Goal: Task Accomplishment & Management: Use online tool/utility

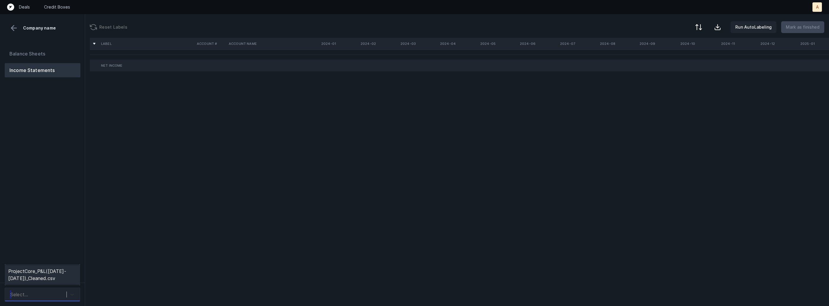
click at [69, 296] on icon at bounding box center [72, 295] width 6 height 6
click at [68, 279] on div "ProjectCore_P&L([DATE]-[DATE])_Cleaned.csv" at bounding box center [42, 275] width 75 height 19
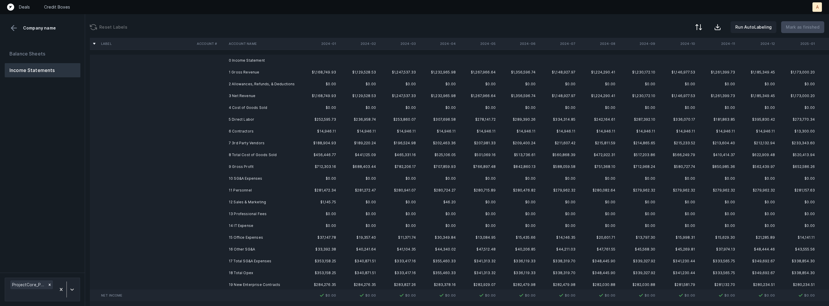
click at [281, 78] on td "2 Allowances, Refunds, & Deductions" at bounding box center [262, 84] width 72 height 12
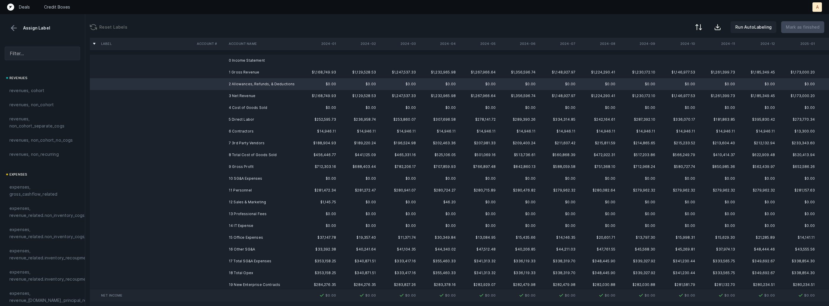
click at [273, 79] on td "2 Allowances, Refunds, & Deductions" at bounding box center [262, 84] width 72 height 12
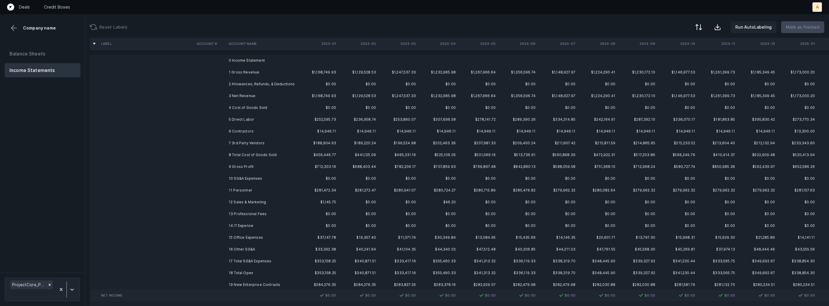
click at [264, 78] on td "2 Allowances, Refunds, & Deductions" at bounding box center [262, 84] width 72 height 12
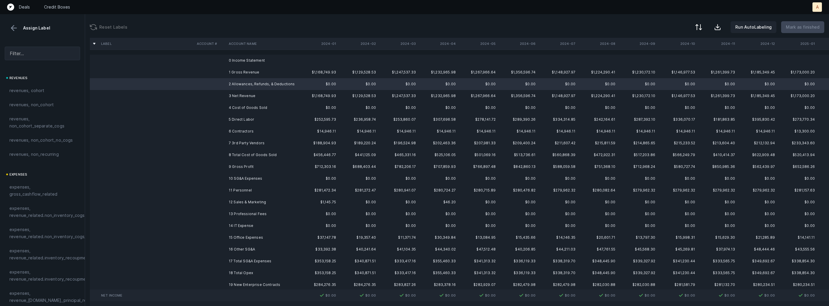
click at [259, 73] on td "1 Gross Revenue" at bounding box center [262, 72] width 72 height 12
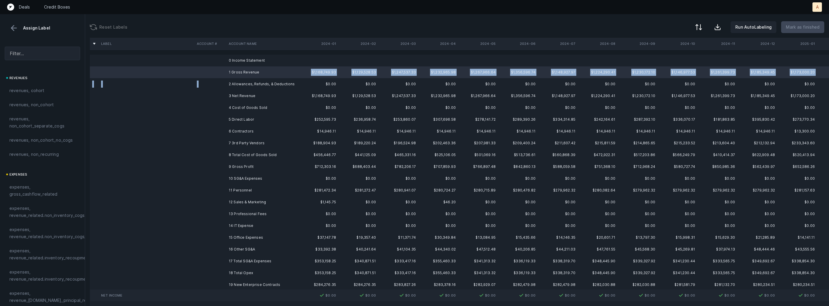
click at [252, 80] on td "2 Allowances, Refunds, & Deductions" at bounding box center [262, 84] width 72 height 12
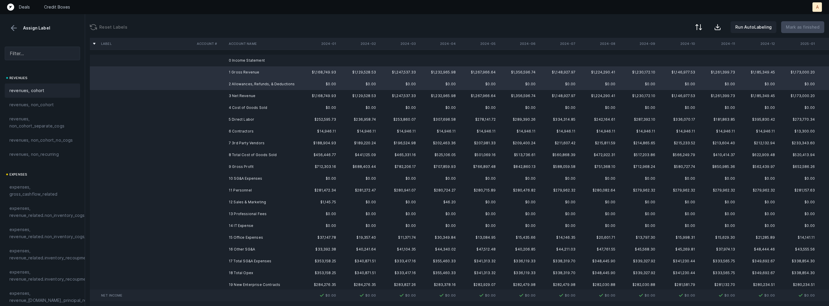
click at [48, 89] on div "revenues, cohort" at bounding box center [42, 90] width 66 height 7
click at [244, 116] on td "5 Direct Labor" at bounding box center [262, 120] width 72 height 12
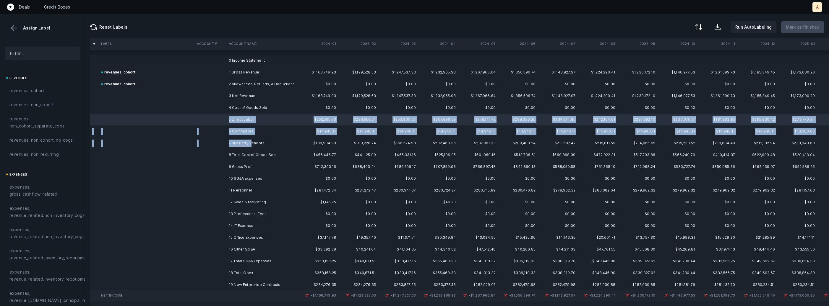
click at [250, 144] on td "7 3rd Party Vendors" at bounding box center [262, 143] width 72 height 12
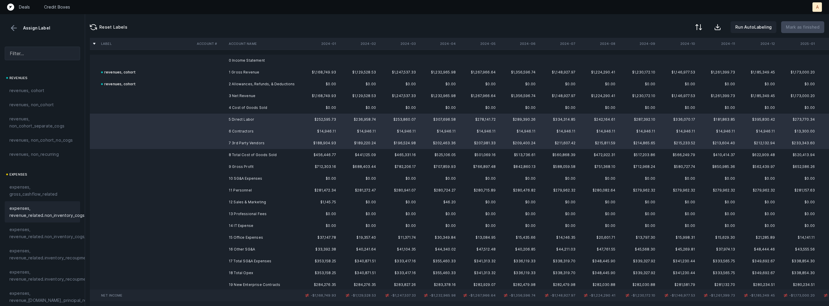
click at [51, 211] on span "expenses, revenue_related.non_inventory_cogs" at bounding box center [46, 212] width 75 height 14
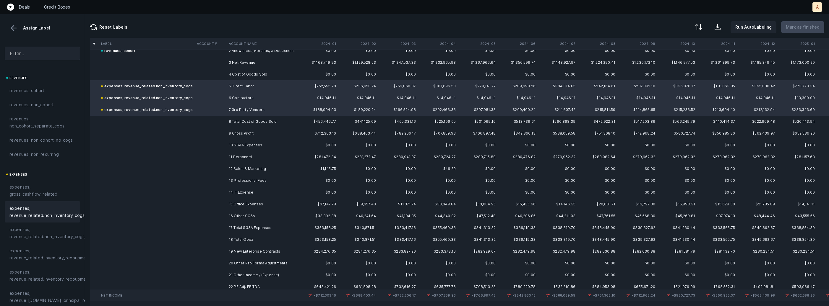
scroll to position [75, 0]
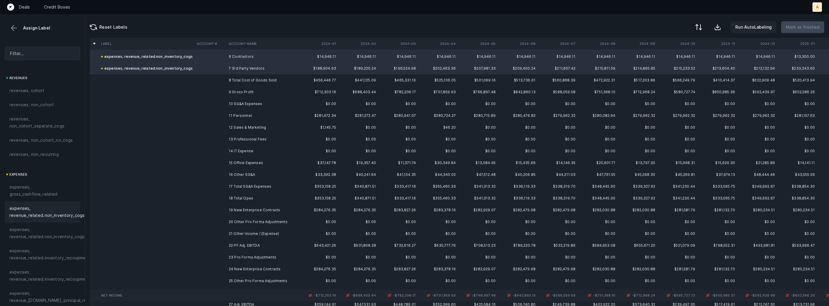
click at [242, 116] on td "11 Personnel" at bounding box center [262, 116] width 72 height 12
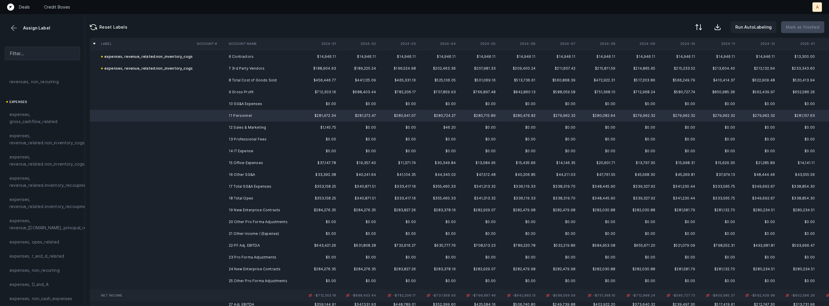
scroll to position [113, 0]
click at [42, 206] on span "expenses, opex_related" at bounding box center [34, 202] width 50 height 7
click at [225, 126] on td at bounding box center [210, 128] width 32 height 12
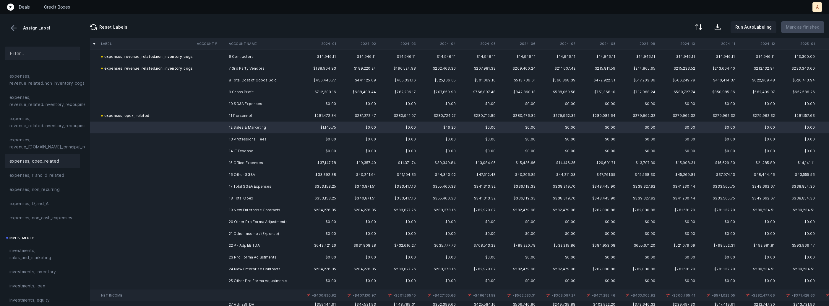
scroll to position [169, 0]
click at [30, 235] on span "investments, sales_and_marketing" at bounding box center [42, 239] width 66 height 14
click at [247, 140] on td "13 Professional Fees" at bounding box center [262, 140] width 72 height 12
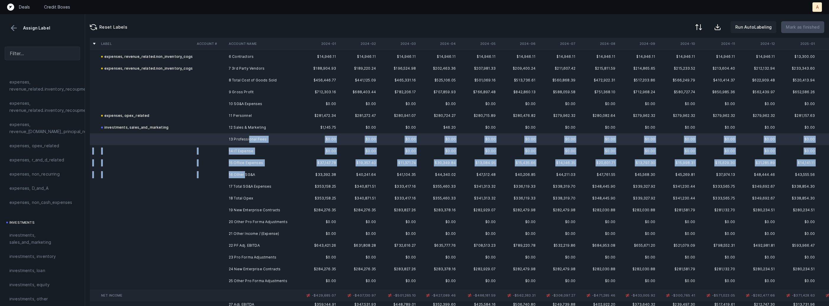
click at [245, 173] on td "16 Other SG&A" at bounding box center [262, 175] width 72 height 12
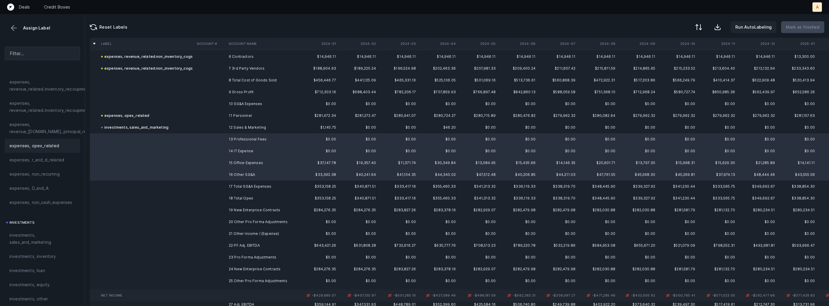
click at [46, 145] on span "expenses, opex_related" at bounding box center [34, 145] width 50 height 7
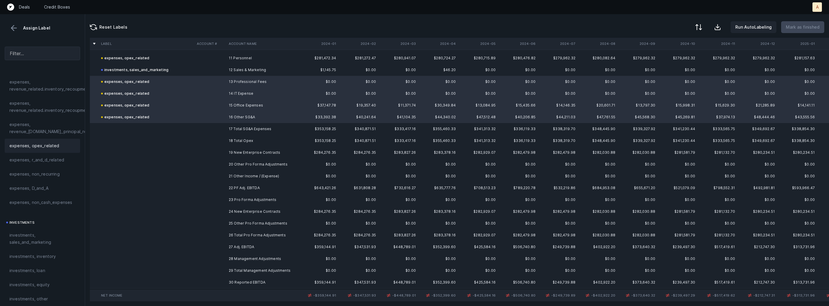
scroll to position [136, 0]
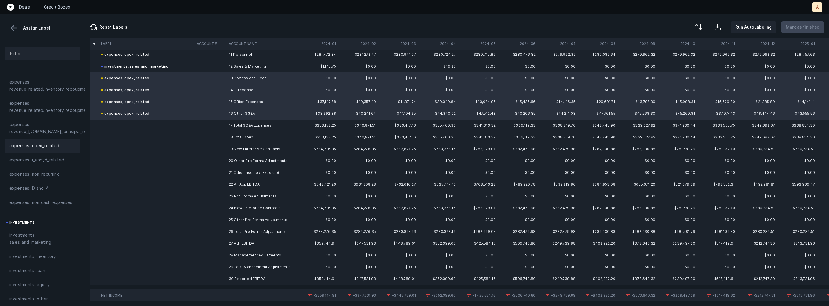
click at [232, 152] on td "19 New Enterprise Contracts" at bounding box center [262, 149] width 72 height 12
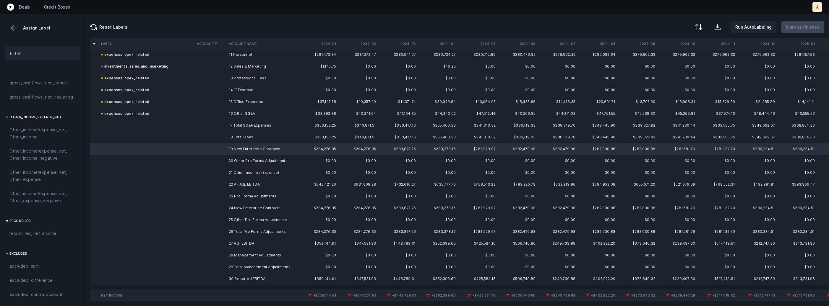
scroll to position [670, 0]
click at [57, 116] on span "Other_income/expense_net, Other_income" at bounding box center [42, 119] width 66 height 14
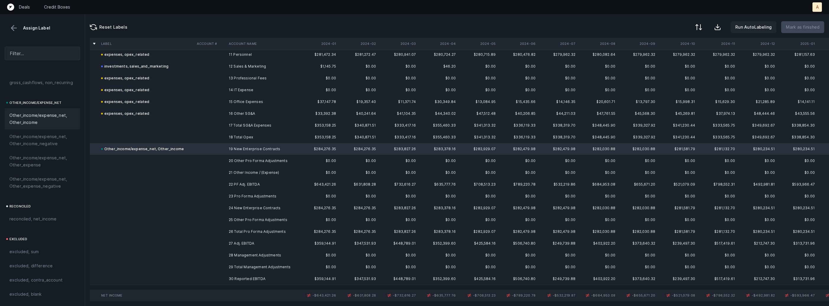
click at [238, 276] on td "30 Reported EBITDA" at bounding box center [262, 279] width 72 height 12
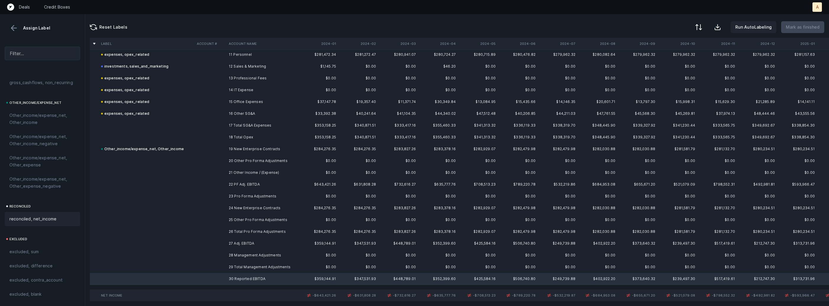
click at [41, 219] on span "reconciled, net_income" at bounding box center [32, 219] width 47 height 7
click at [225, 204] on td at bounding box center [210, 208] width 32 height 12
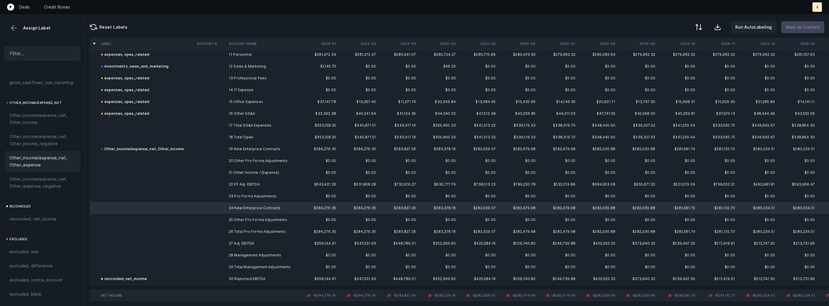
click at [48, 162] on span "Other_income/expense_net, Other_expense" at bounding box center [42, 162] width 66 height 14
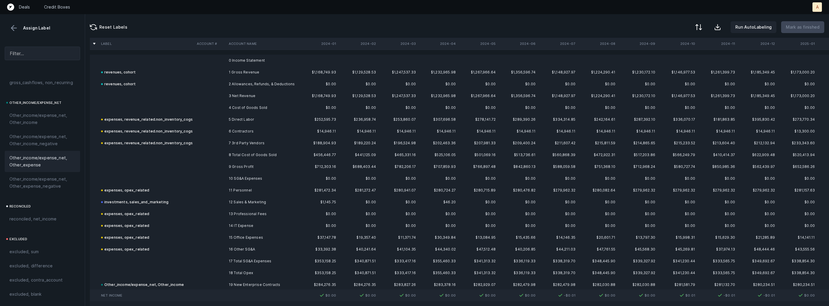
click at [246, 96] on td "3 Net Revenue" at bounding box center [262, 96] width 72 height 12
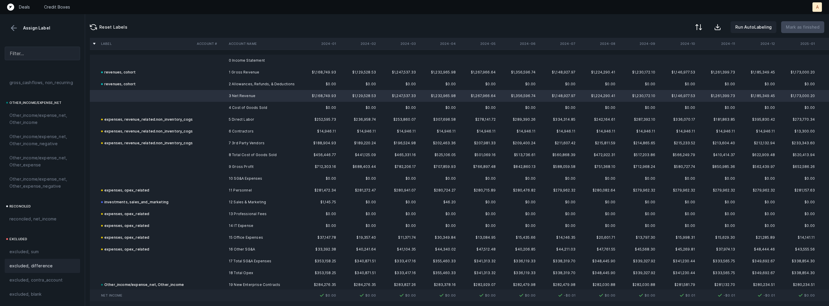
click at [48, 260] on div "excluded, difference" at bounding box center [42, 266] width 75 height 14
click at [200, 108] on td at bounding box center [210, 108] width 32 height 12
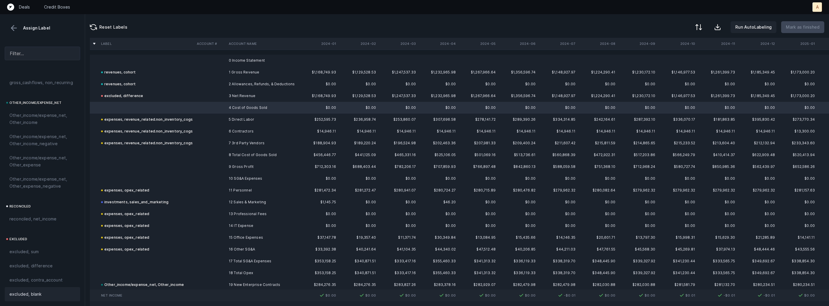
click at [38, 292] on span "excluded, blank" at bounding box center [25, 294] width 32 height 7
click at [206, 56] on td at bounding box center [210, 61] width 32 height 12
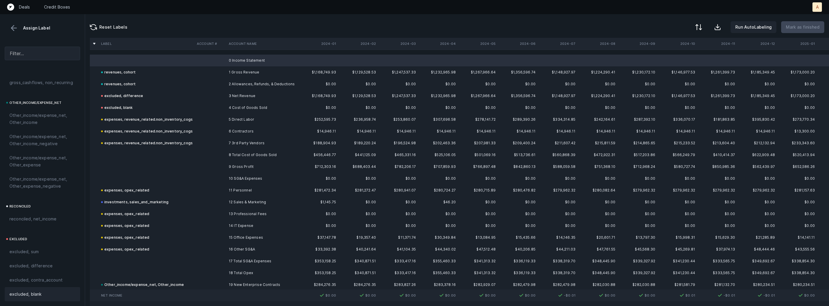
click at [35, 291] on span "excluded, blank" at bounding box center [25, 294] width 32 height 7
click at [202, 151] on td at bounding box center [210, 155] width 32 height 12
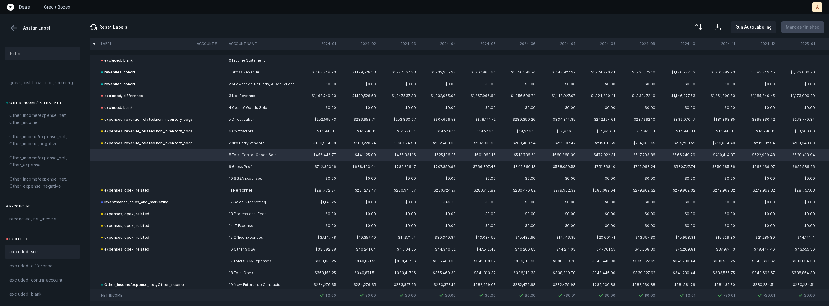
click at [56, 253] on div "excluded, sum" at bounding box center [42, 251] width 66 height 7
click at [160, 165] on td at bounding box center [147, 167] width 96 height 12
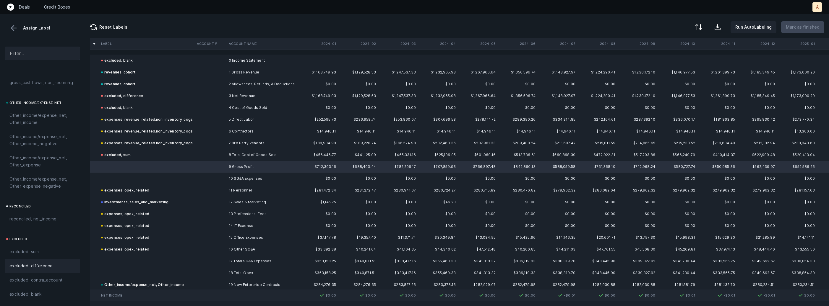
click at [50, 265] on span "excluded, difference" at bounding box center [30, 266] width 43 height 7
click at [147, 179] on td at bounding box center [147, 179] width 96 height 12
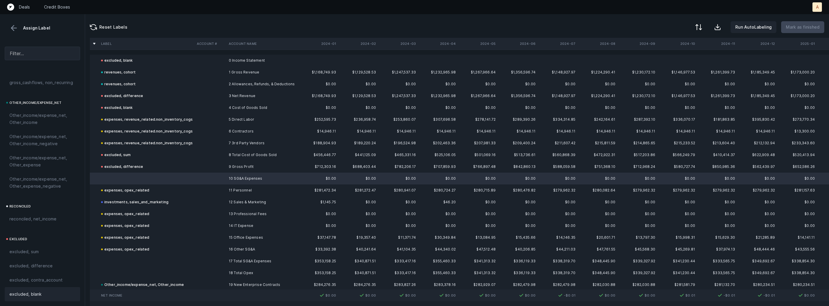
click at [43, 291] on div "excluded, blank" at bounding box center [42, 294] width 66 height 7
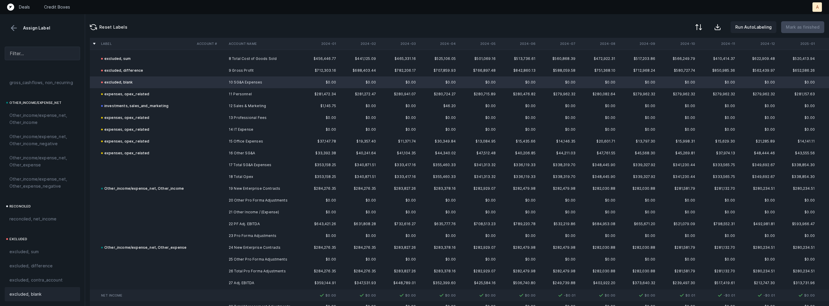
scroll to position [99, 0]
click at [154, 171] on td at bounding box center [147, 174] width 96 height 12
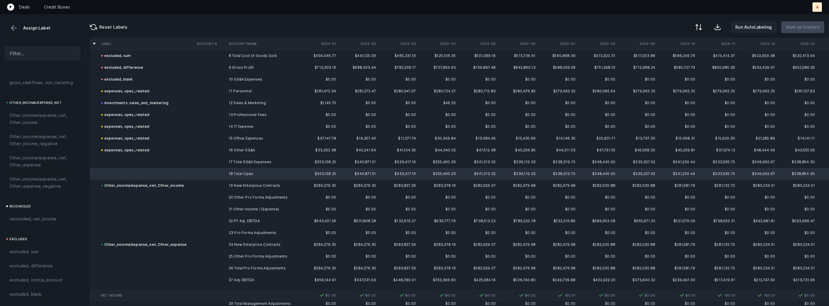
click at [149, 162] on td at bounding box center [147, 162] width 96 height 12
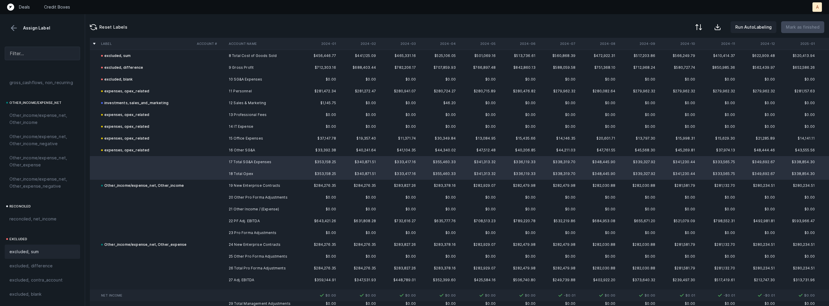
click at [34, 253] on span "excluded, sum" at bounding box center [23, 251] width 29 height 7
click at [137, 194] on td at bounding box center [147, 198] width 96 height 12
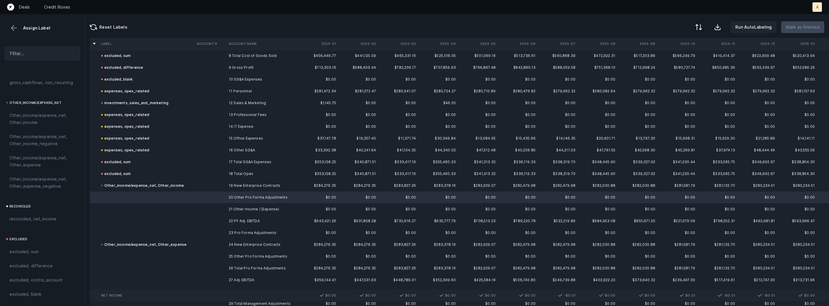
click at [136, 206] on td at bounding box center [147, 210] width 96 height 12
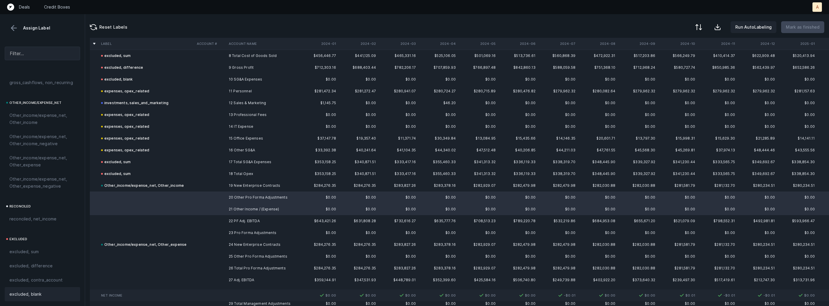
click at [27, 293] on span "excluded, blank" at bounding box center [25, 294] width 32 height 7
click at [148, 216] on td at bounding box center [147, 221] width 96 height 12
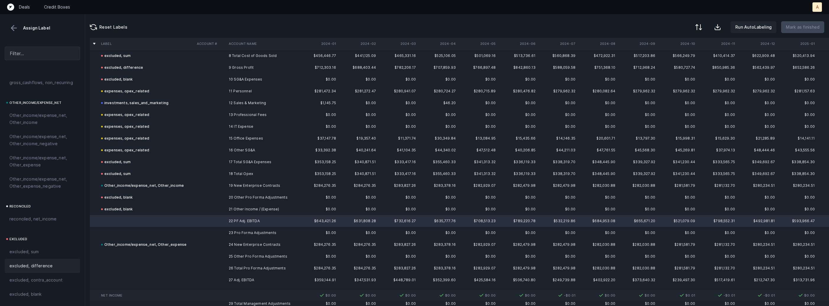
click at [54, 264] on div "excluded, difference" at bounding box center [42, 266] width 66 height 7
click at [123, 229] on td at bounding box center [147, 233] width 96 height 12
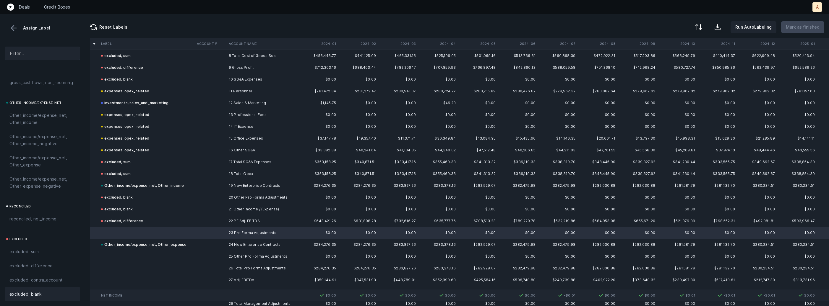
click at [24, 289] on div "excluded, blank" at bounding box center [42, 294] width 75 height 14
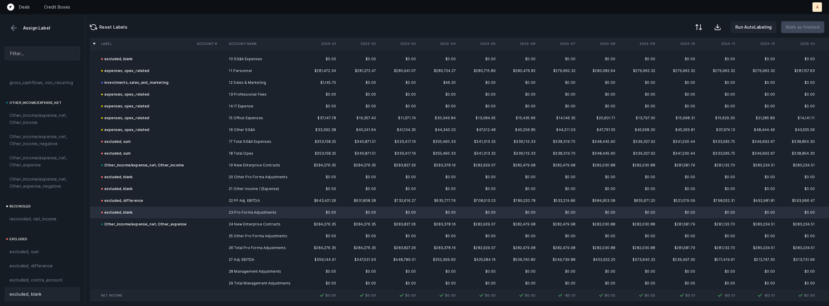
scroll to position [136, 0]
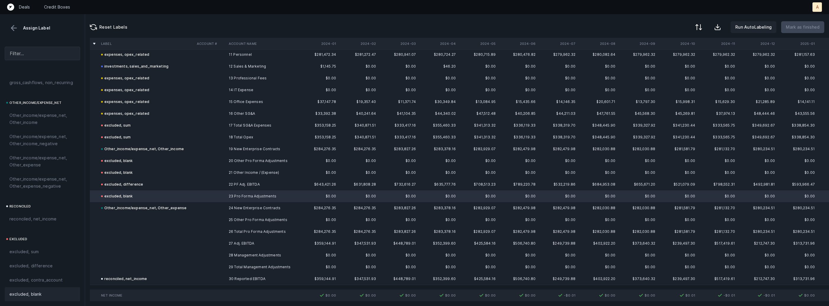
click at [157, 218] on td at bounding box center [147, 220] width 96 height 12
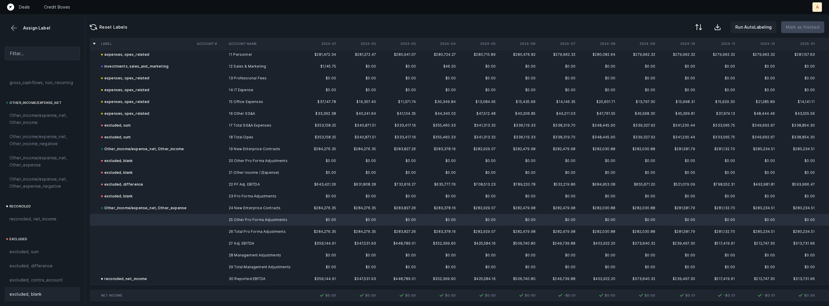
click at [48, 292] on div "excluded, blank" at bounding box center [42, 294] width 66 height 7
click at [150, 227] on td at bounding box center [147, 232] width 96 height 12
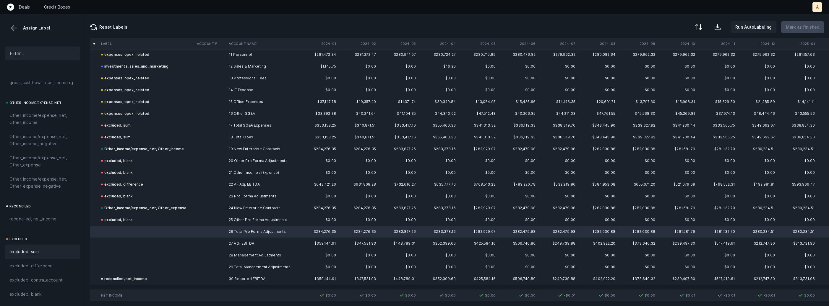
click at [54, 247] on div "excluded, sum" at bounding box center [42, 252] width 75 height 14
click at [148, 238] on td at bounding box center [147, 244] width 96 height 12
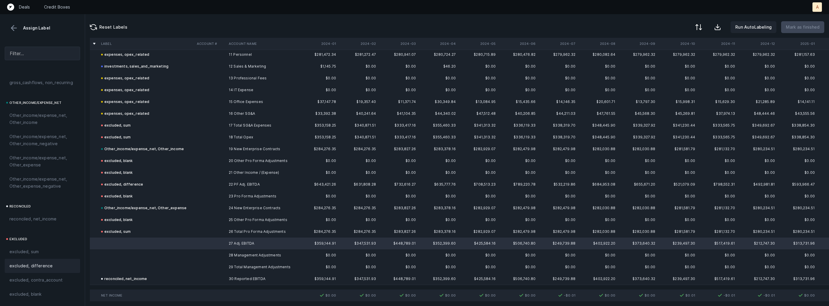
click at [59, 268] on div "excluded, difference" at bounding box center [42, 266] width 66 height 7
click at [152, 253] on td at bounding box center [147, 256] width 96 height 12
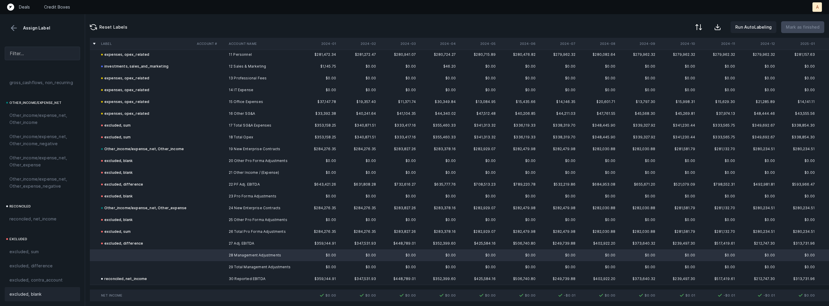
click at [42, 296] on div "excluded, blank" at bounding box center [42, 294] width 66 height 7
click at [140, 265] on td at bounding box center [147, 267] width 96 height 12
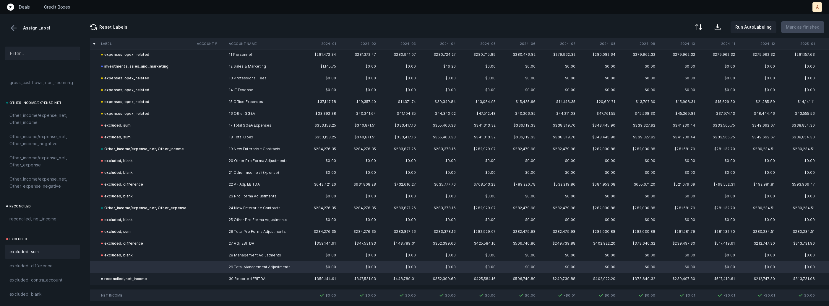
click at [56, 253] on div "excluded, sum" at bounding box center [42, 251] width 66 height 7
click at [16, 30] on button at bounding box center [13, 28] width 9 height 9
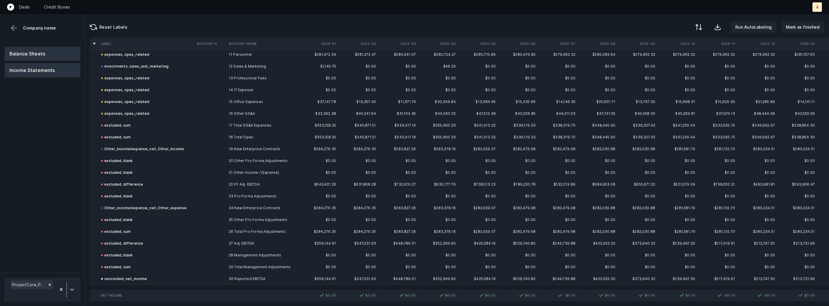
click at [46, 49] on button "Balance Sheets" at bounding box center [43, 54] width 76 height 14
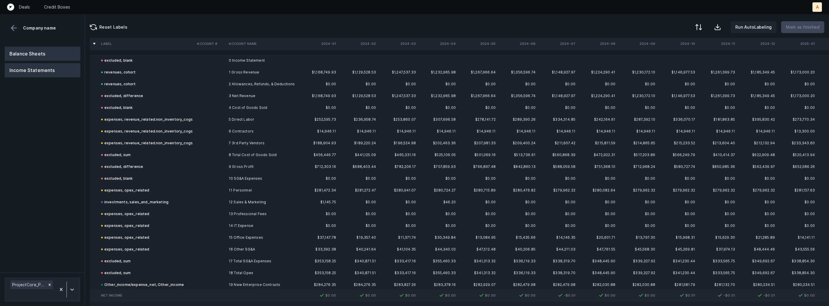
click at [67, 47] on button "Balance Sheets" at bounding box center [43, 54] width 76 height 14
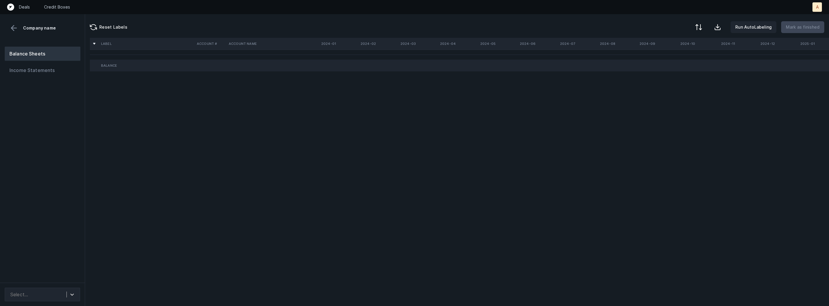
click at [48, 287] on div "Select..." at bounding box center [42, 294] width 85 height 23
click at [45, 292] on div "Select..." at bounding box center [36, 295] width 59 height 11
click at [56, 277] on div "ProjectCore_BS(2025)_Cleaned.csv" at bounding box center [42, 279] width 75 height 12
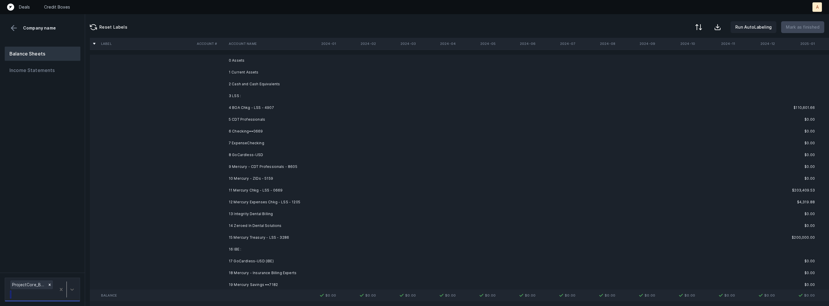
scroll to position [0, 267]
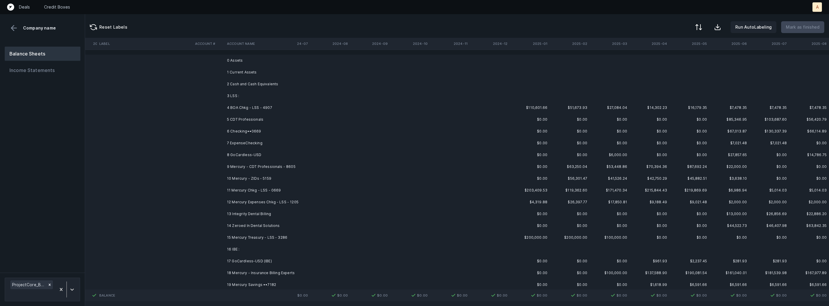
click at [259, 108] on td "4 BOA Chkg - LSS - 4907" at bounding box center [261, 108] width 72 height 12
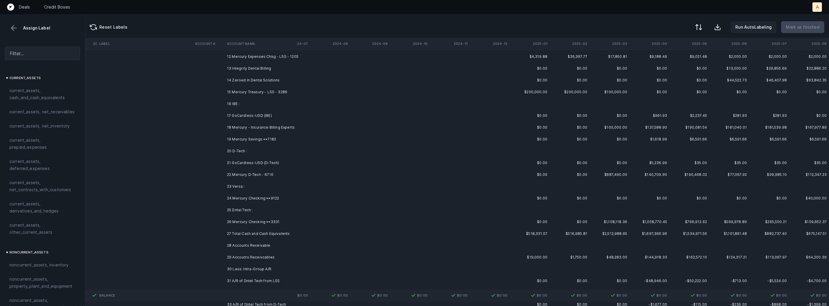
scroll to position [151, 267]
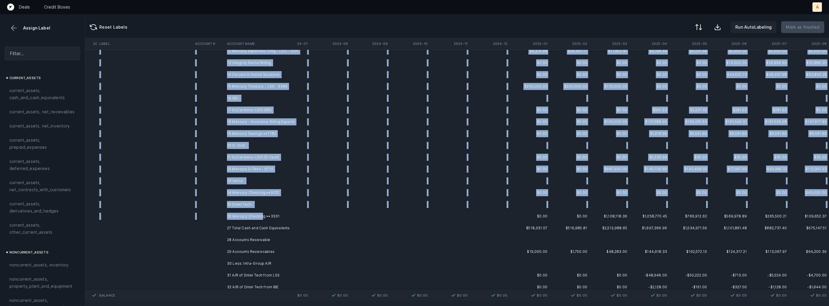
click at [261, 218] on td "26 Mercury Checking ••3331" at bounding box center [261, 217] width 72 height 12
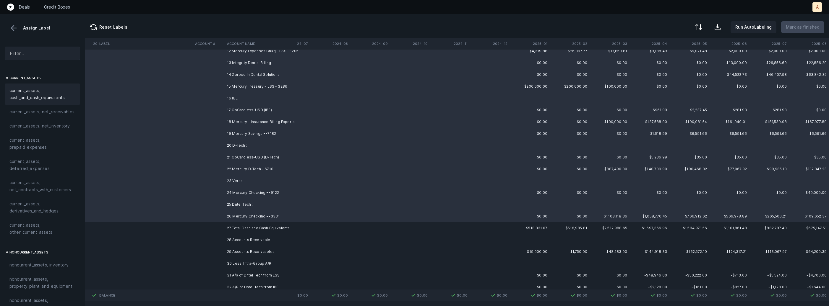
click at [49, 98] on span "current_assets, cash_and_cash_equivalents" at bounding box center [42, 94] width 66 height 14
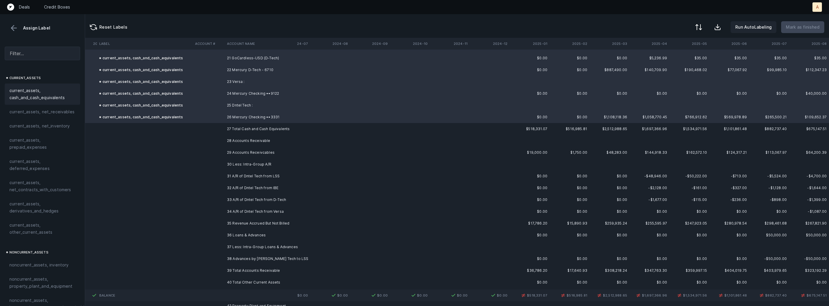
scroll to position [257, 267]
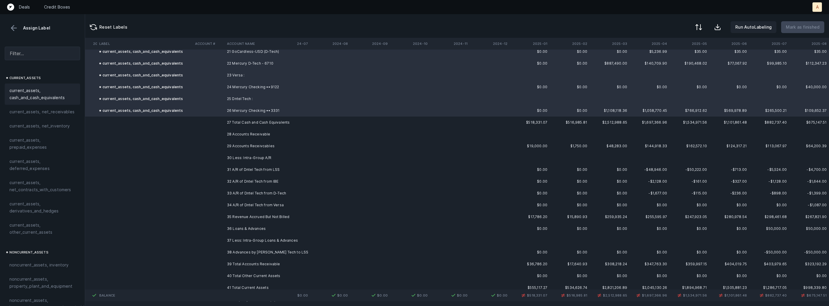
click at [268, 147] on td "29 Accounts Receivcables" at bounding box center [261, 146] width 72 height 12
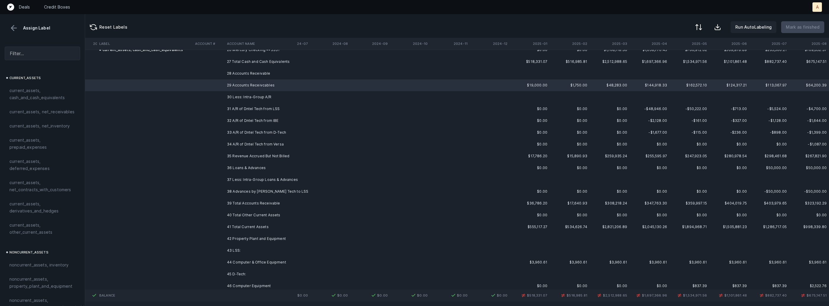
scroll to position [318, 267]
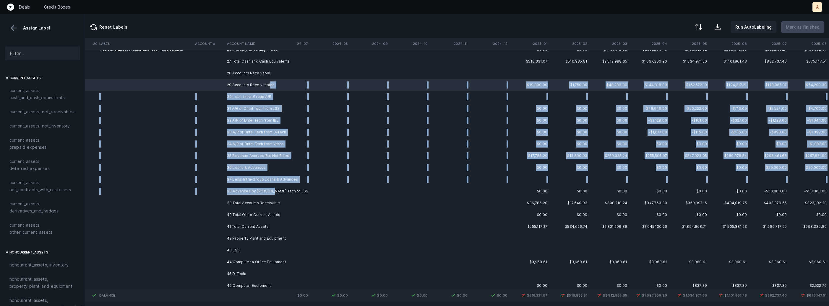
click at [270, 189] on td "38 Advances by [PERSON_NAME] Tech to LSS" at bounding box center [261, 192] width 72 height 12
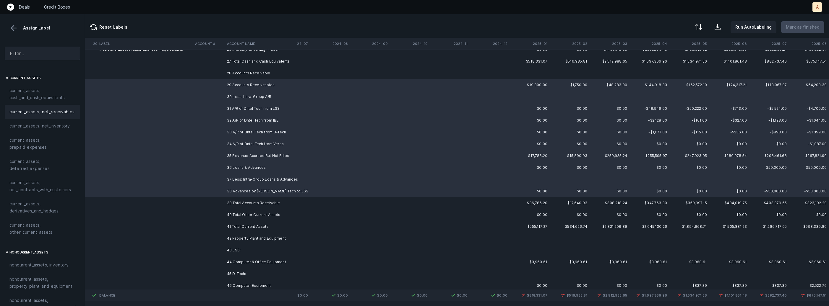
click at [54, 112] on span "current_assets, net_receivables" at bounding box center [41, 111] width 65 height 7
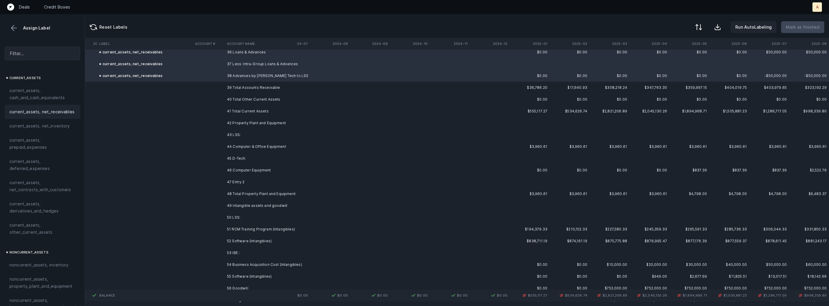
scroll to position [436, 267]
click at [290, 135] on td "43 LSS:" at bounding box center [261, 132] width 72 height 12
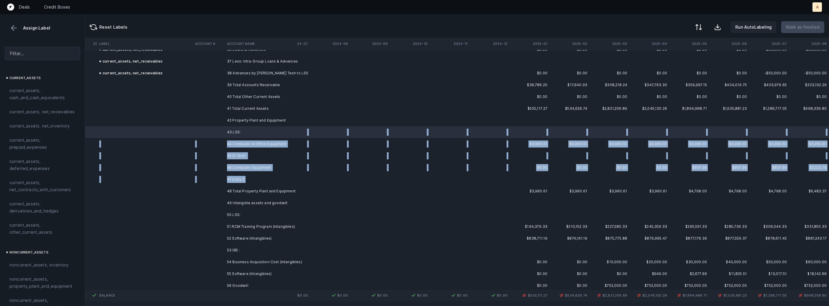
click at [258, 178] on td "47 Entry 2" at bounding box center [261, 180] width 72 height 12
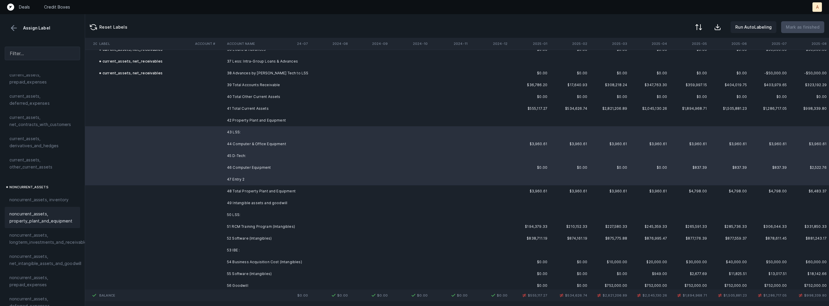
scroll to position [68, 0]
click at [38, 219] on span "noncurrent_assets, property_plant_and_equipment" at bounding box center [42, 215] width 66 height 14
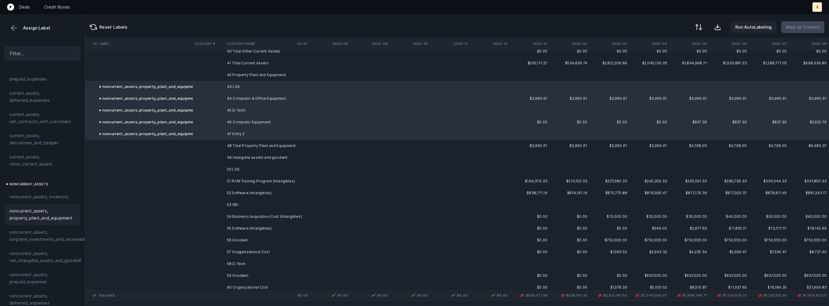
scroll to position [488, 267]
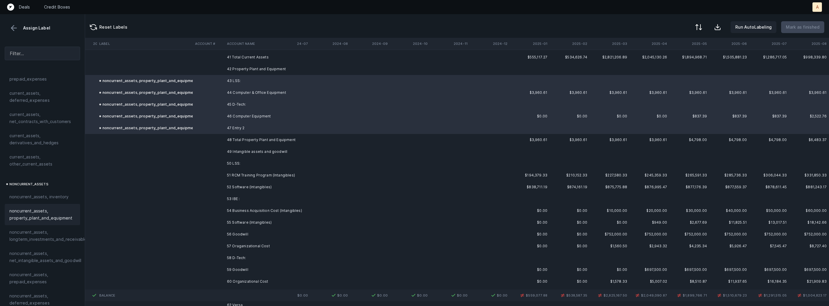
click at [243, 164] on td "50 LSS:" at bounding box center [261, 164] width 72 height 12
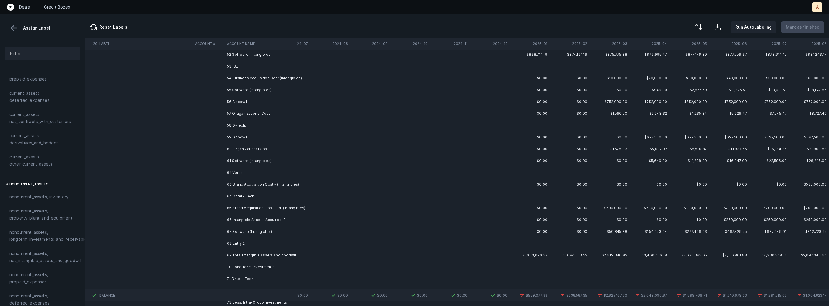
scroll to position [622, 267]
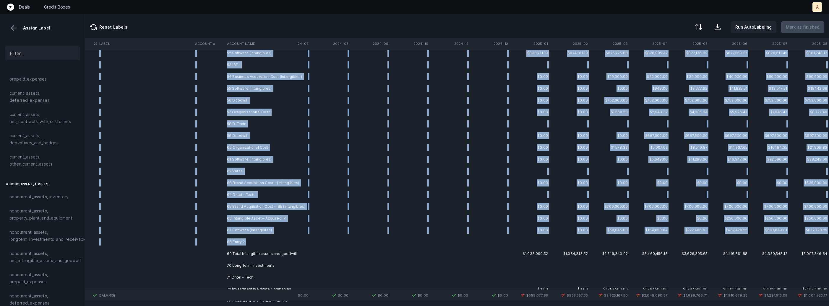
click at [250, 243] on td "68 Entry 2" at bounding box center [261, 242] width 72 height 12
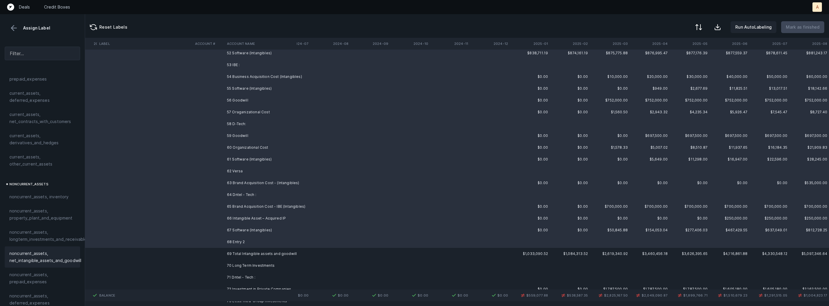
click at [63, 255] on span "noncurrent_assets, net_intangible_assets_and_goodwill" at bounding box center [45, 257] width 72 height 14
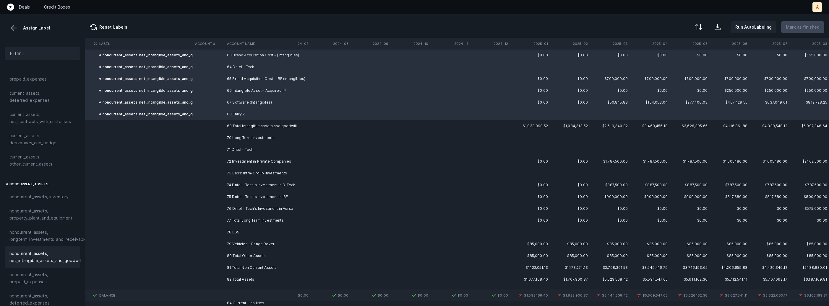
scroll to position [759, 267]
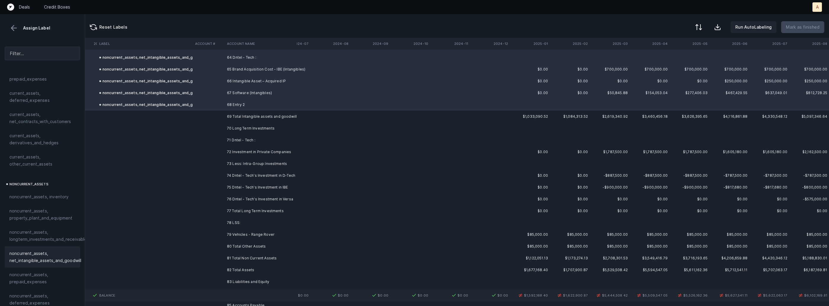
click at [249, 138] on td "71 Dntel - Tech :" at bounding box center [261, 140] width 72 height 12
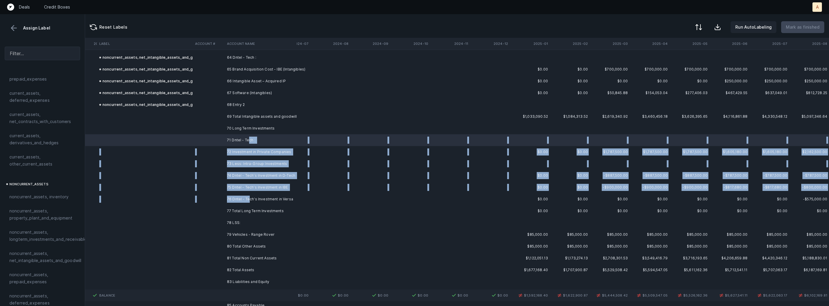
click at [248, 197] on td "76 Dntel - Tech's Investment in Versa" at bounding box center [261, 200] width 72 height 12
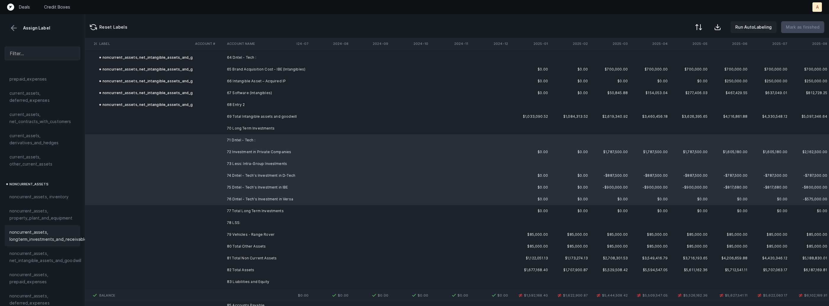
click at [49, 240] on span "noncurrent_assets, longterm_investments_and_receivables" at bounding box center [49, 236] width 80 height 14
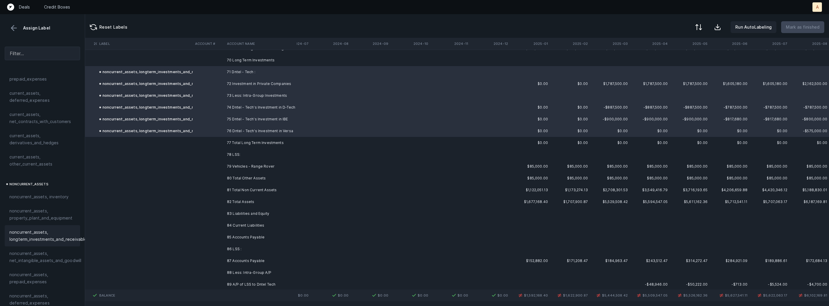
scroll to position [832, 267]
click at [262, 162] on td "79 Vehicles - Range Rover" at bounding box center [261, 163] width 72 height 12
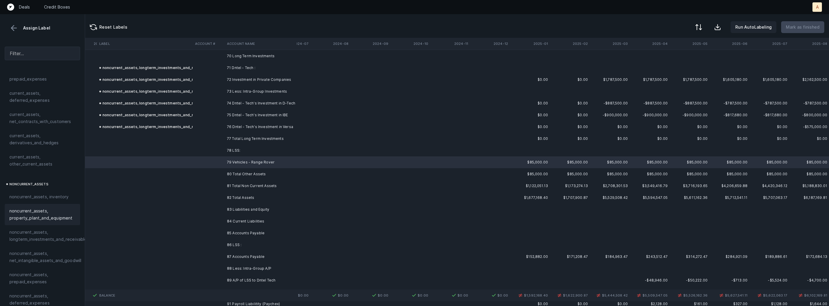
click at [60, 215] on span "noncurrent_assets, property_plant_and_equipment" at bounding box center [42, 215] width 66 height 14
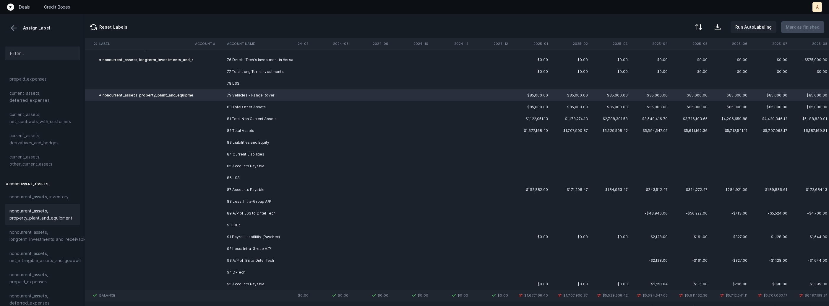
scroll to position [902, 267]
click at [236, 186] on td "87 Accounts Payable" at bounding box center [261, 187] width 72 height 12
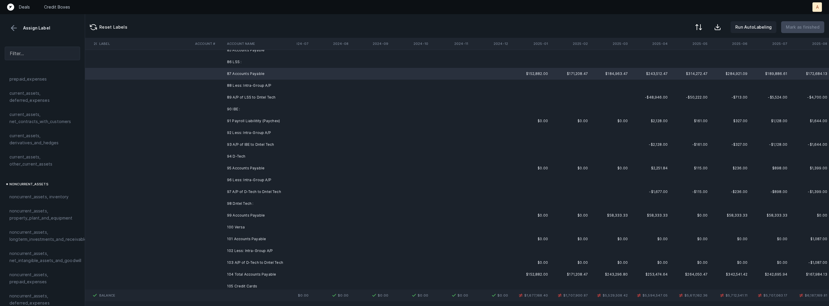
scroll to position [1039, 267]
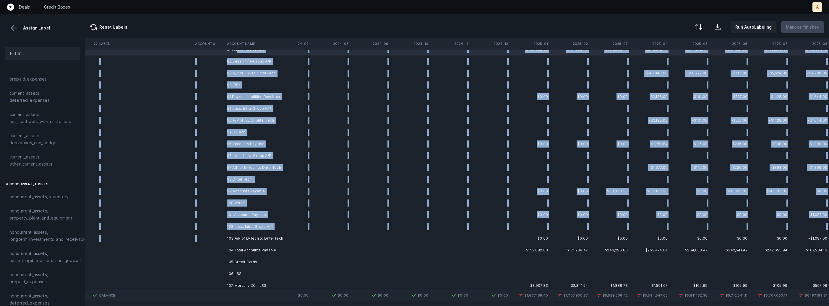
click at [244, 233] on td "103 A/P of D-Tech to Dntel Tech" at bounding box center [261, 239] width 72 height 12
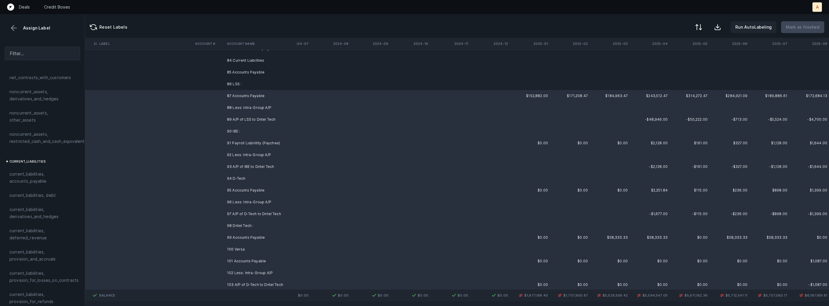
scroll to position [336, 0]
click at [37, 155] on span "current_liabilities, accounts_payable" at bounding box center [42, 157] width 66 height 14
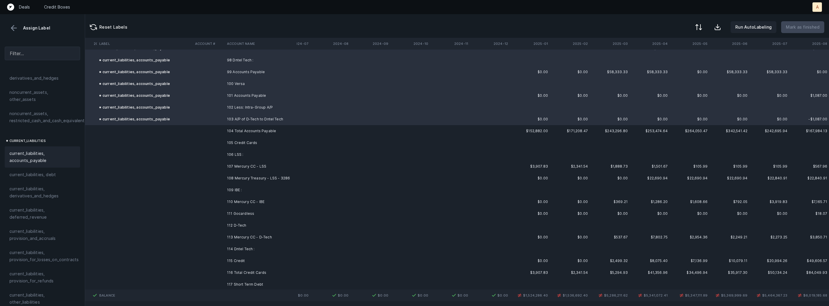
scroll to position [1172, 267]
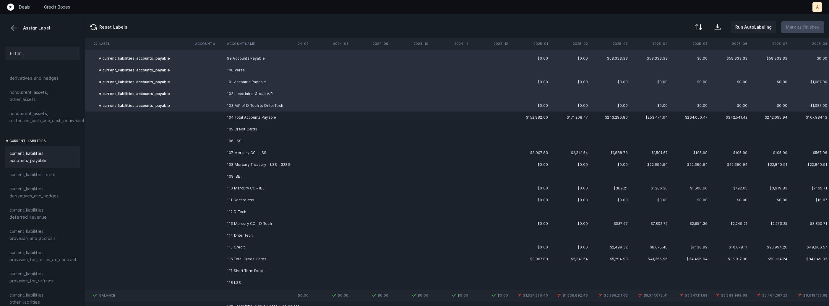
click at [258, 151] on td "107 Mercury CC - LSS" at bounding box center [261, 153] width 72 height 12
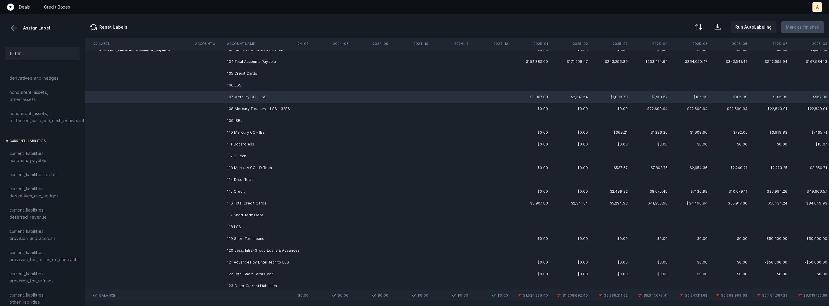
scroll to position [1235, 267]
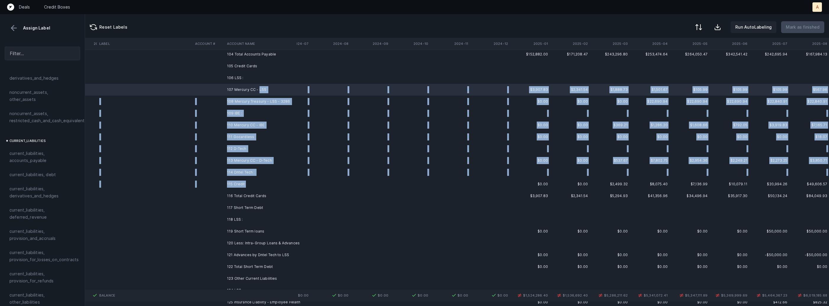
click at [253, 185] on td "115 Credit" at bounding box center [261, 184] width 72 height 12
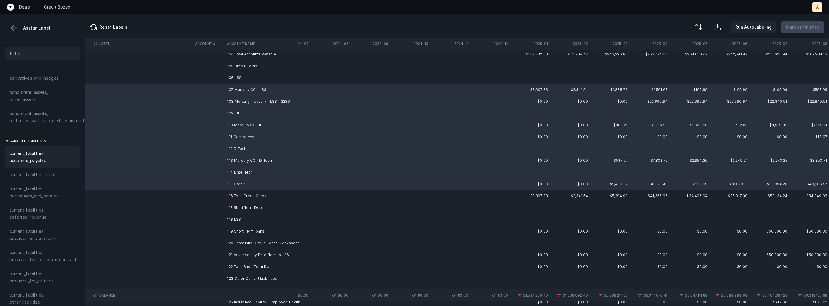
click at [46, 155] on span "current_liabilities, accounts_payable" at bounding box center [42, 157] width 66 height 14
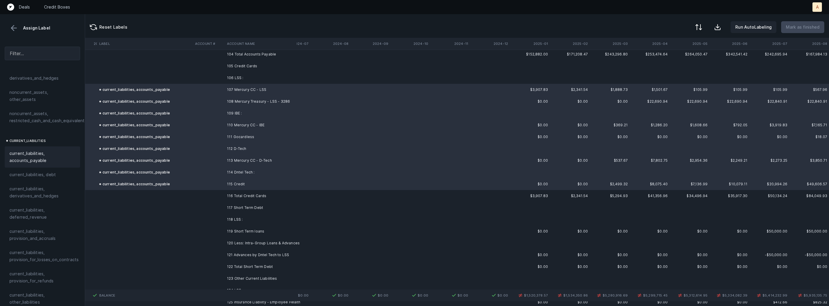
click at [239, 78] on td "106 LSS :" at bounding box center [261, 78] width 72 height 12
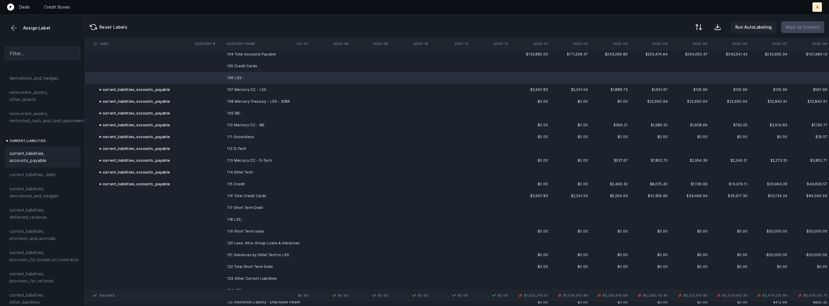
click at [39, 154] on span "current_liabilities, accounts_payable" at bounding box center [42, 157] width 66 height 14
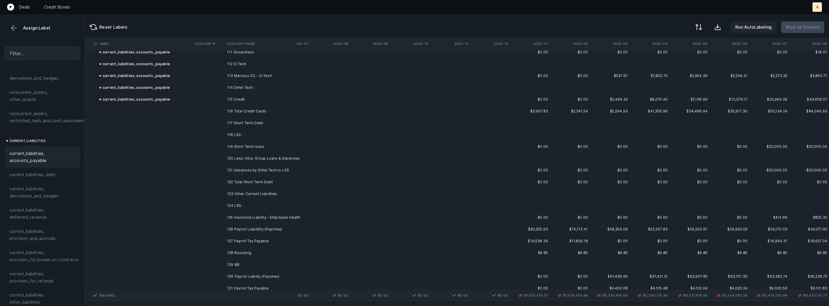
scroll to position [1327, 267]
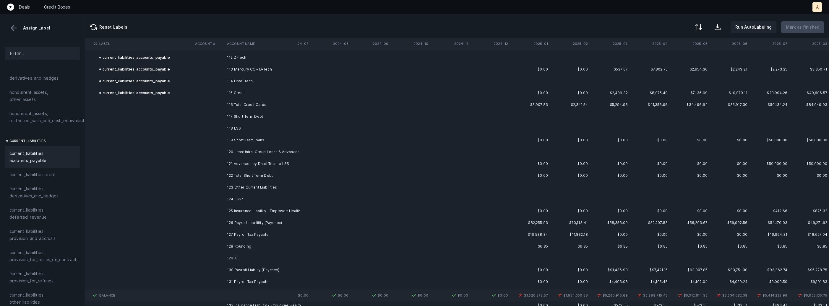
click at [251, 127] on td "118 LSS :" at bounding box center [261, 129] width 72 height 12
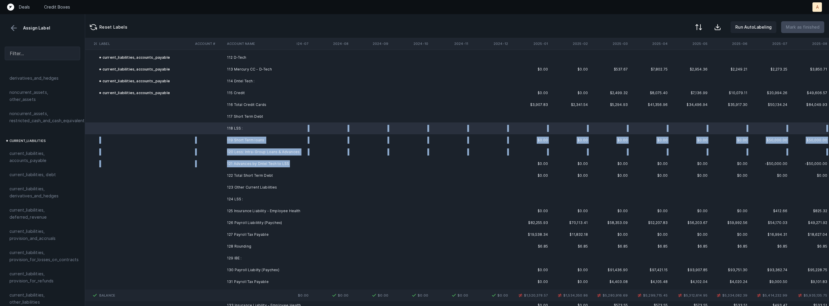
click at [244, 167] on td "121 Advances by Dntel Tech to LSS" at bounding box center [261, 164] width 72 height 12
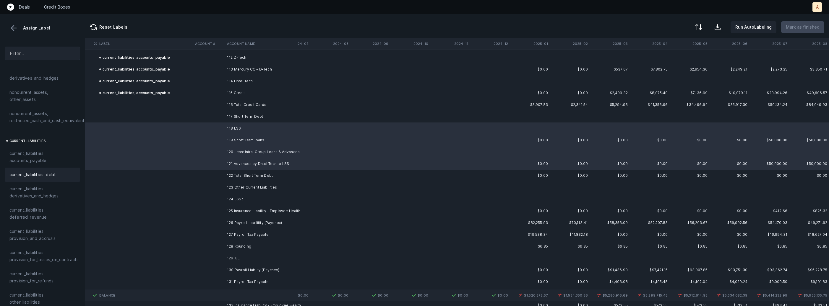
click at [65, 171] on div "current_liabilities, debt" at bounding box center [42, 174] width 66 height 7
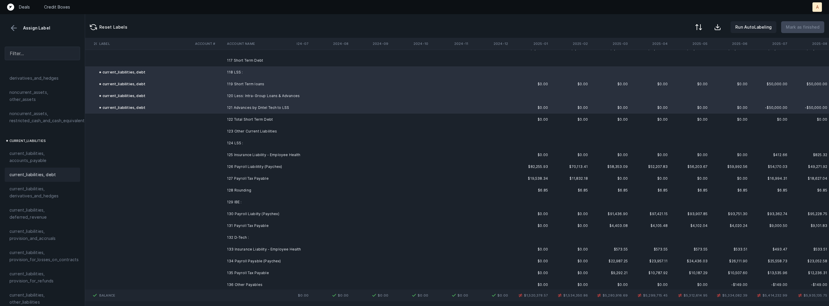
scroll to position [1383, 267]
click at [275, 144] on td "124 LSS :" at bounding box center [261, 143] width 72 height 12
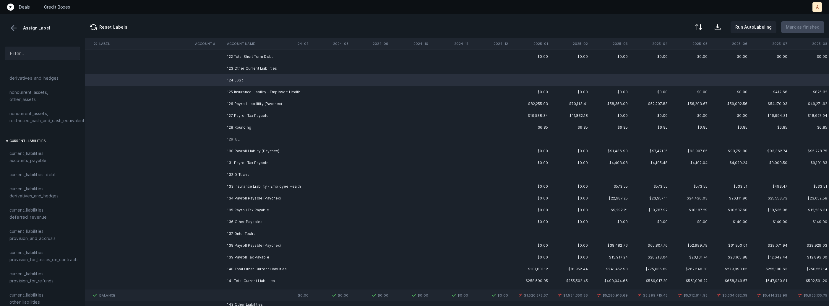
scroll to position [1449, 267]
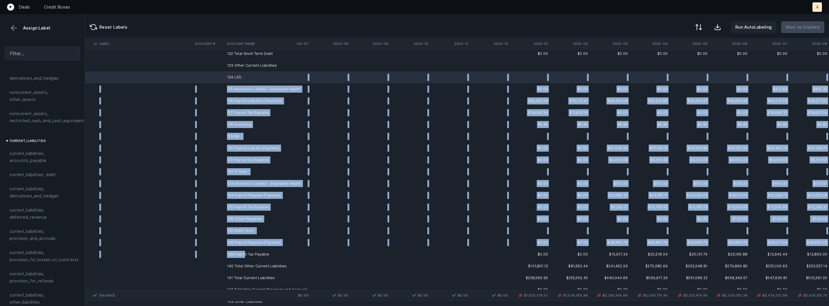
click at [243, 254] on td "139 Payroll Tax Payable" at bounding box center [261, 255] width 72 height 12
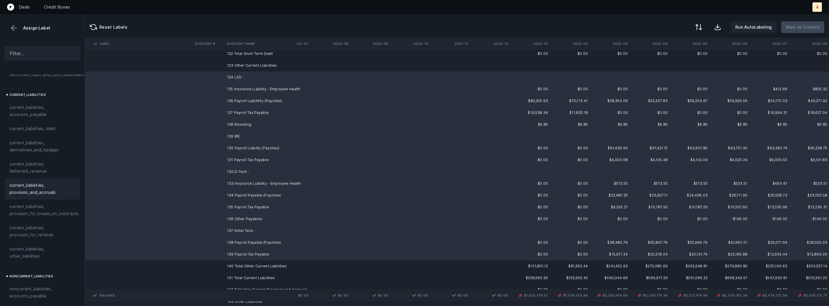
scroll to position [402, 0]
click at [33, 227] on span "current_liabilities, other_liabilities" at bounding box center [42, 232] width 66 height 14
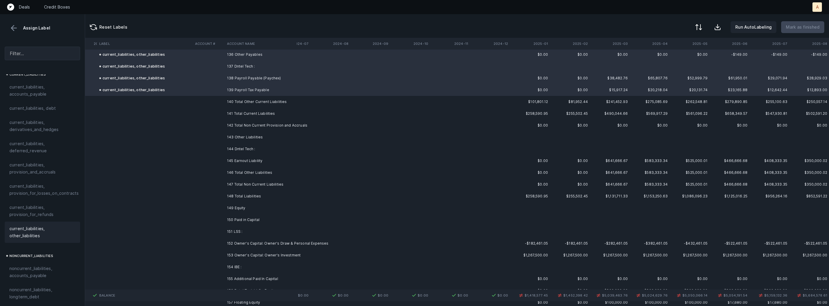
scroll to position [1615, 267]
click at [257, 146] on td "144 Dntel Tech :" at bounding box center [261, 147] width 72 height 12
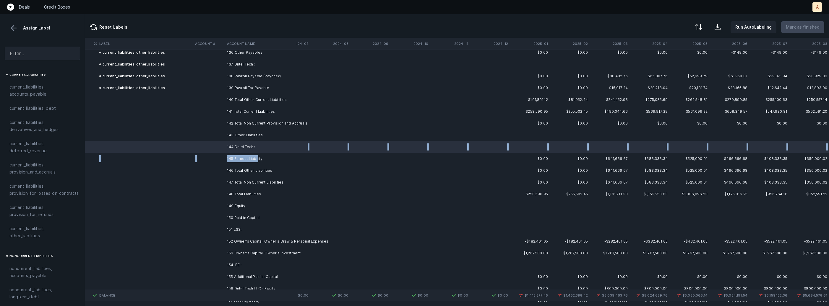
click at [257, 155] on td "145 Earnout Liability" at bounding box center [261, 159] width 72 height 12
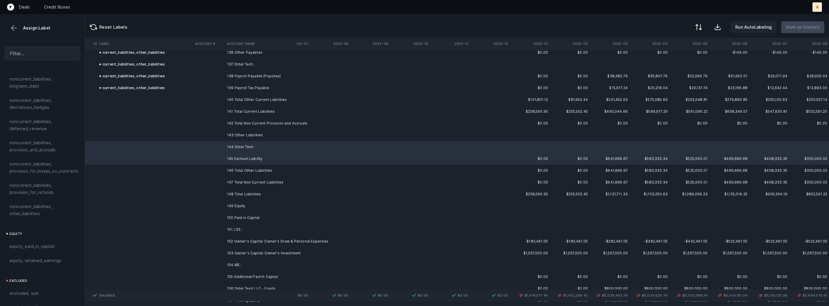
scroll to position [615, 0]
click at [43, 201] on span "noncurrent_liabilities, other_liabilities" at bounding box center [42, 208] width 66 height 14
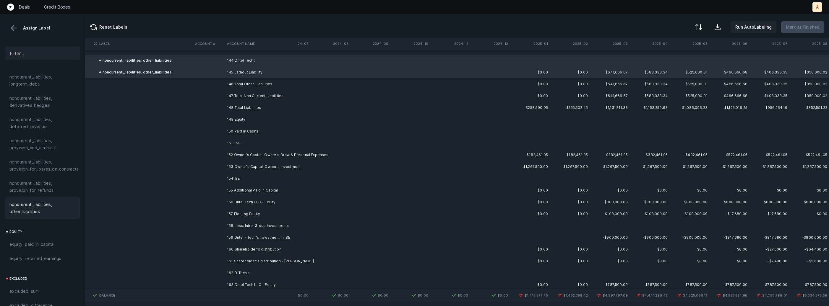
scroll to position [1703, 267]
click at [246, 152] on td "152 Owner's Capital: Owner's Draw & Personal Expenses" at bounding box center [261, 154] width 72 height 12
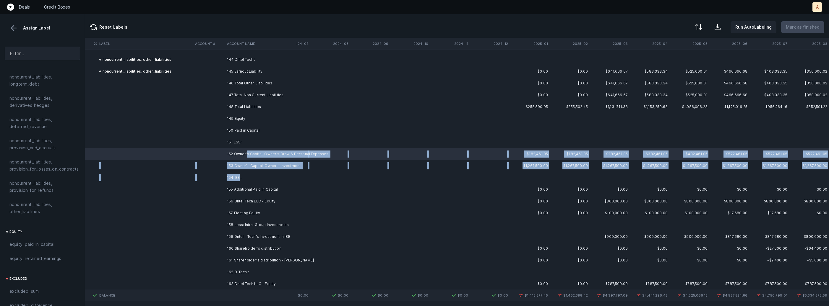
click at [240, 174] on td "154 IBE :" at bounding box center [261, 178] width 72 height 12
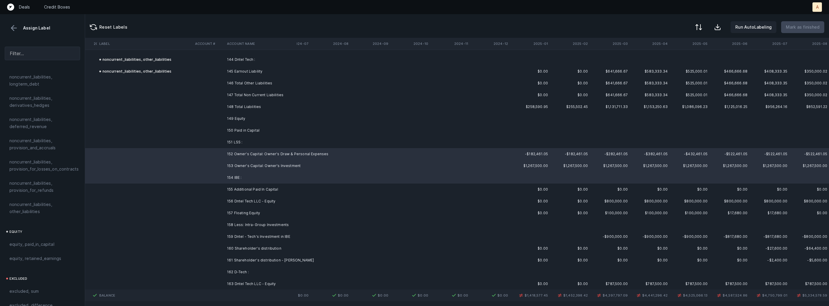
click at [221, 142] on td at bounding box center [209, 142] width 32 height 12
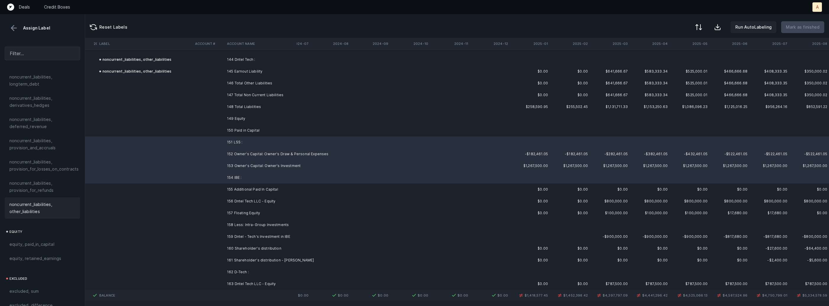
scroll to position [649, 0]
click at [29, 208] on span "equity, paid_in_capital" at bounding box center [31, 211] width 45 height 7
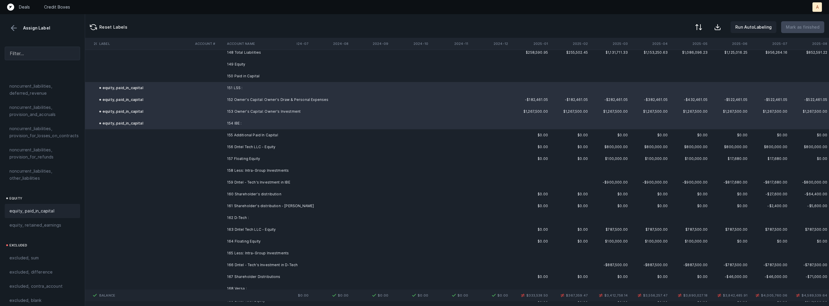
scroll to position [1765, 267]
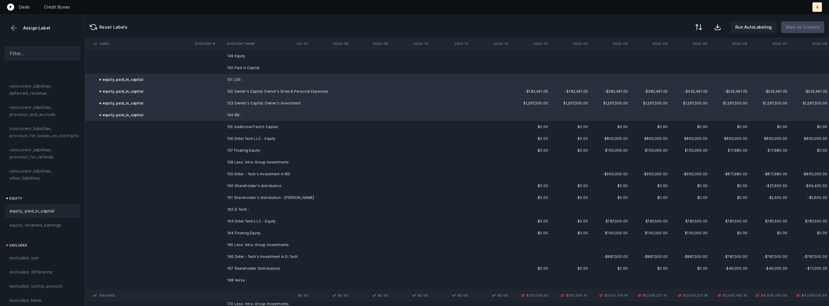
click at [264, 140] on td "156 Dntel Tech LLC - Equity" at bounding box center [261, 139] width 72 height 12
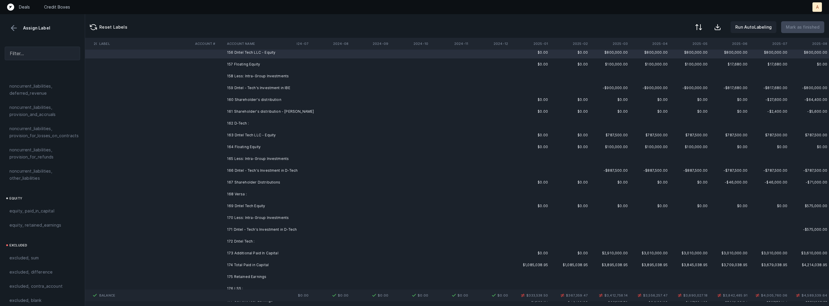
scroll to position [1856, 267]
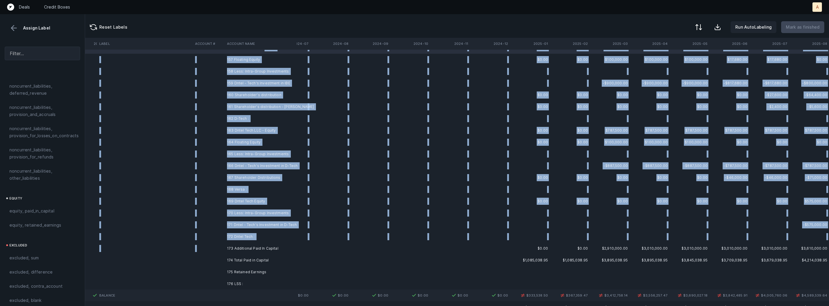
click at [251, 243] on td "173 Additional Paid In Capital" at bounding box center [261, 249] width 72 height 12
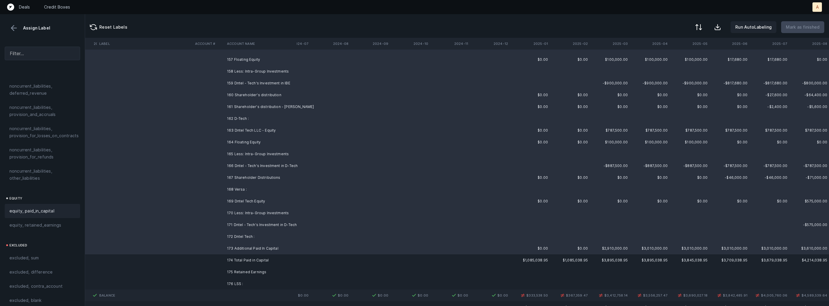
click at [60, 208] on div "equity, paid_in_capital" at bounding box center [42, 211] width 66 height 7
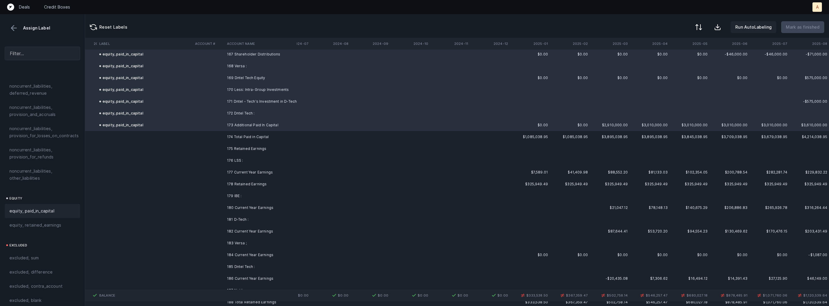
scroll to position [1983, 267]
click at [265, 160] on td "176 LSS :" at bounding box center [261, 158] width 72 height 12
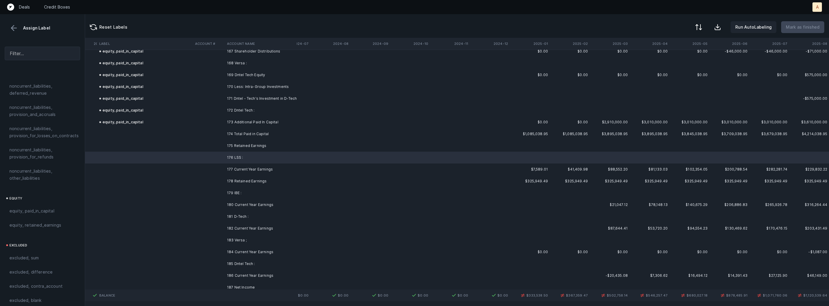
scroll to position [2026, 267]
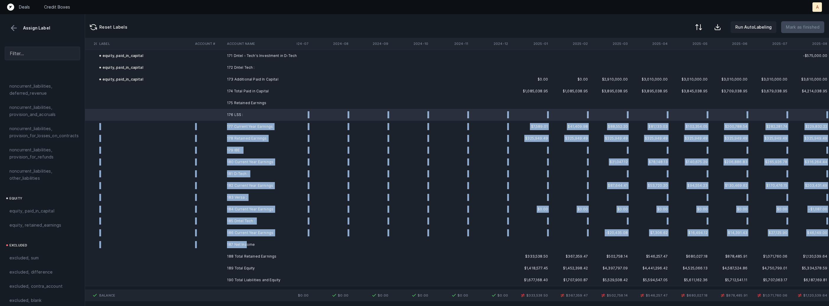
click at [246, 245] on td "187 Net Income" at bounding box center [261, 245] width 72 height 12
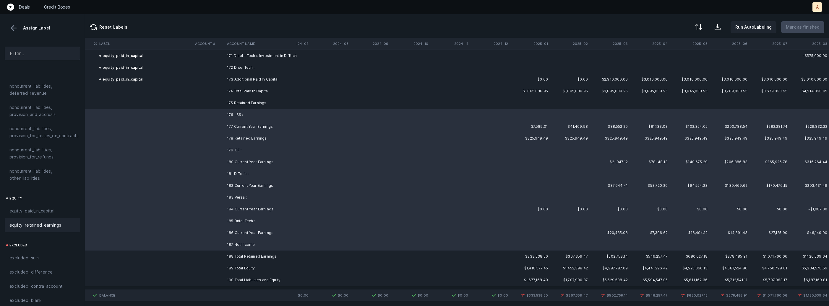
click at [61, 222] on div "equity, retained_earnings" at bounding box center [42, 225] width 66 height 7
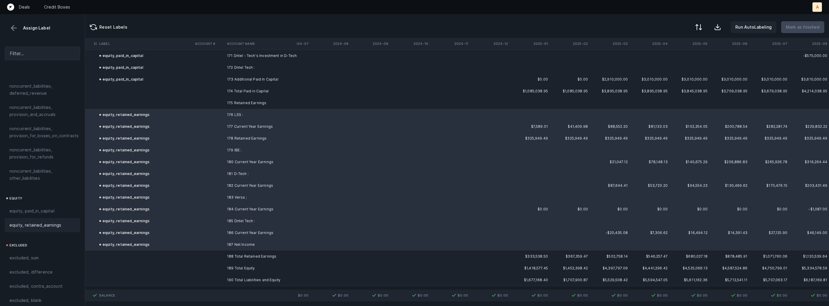
scroll to position [2026, 267]
click at [697, 31] on button at bounding box center [697, 27] width 13 height 13
click at [662, 63] on div "By Hum label" at bounding box center [660, 62] width 26 height 7
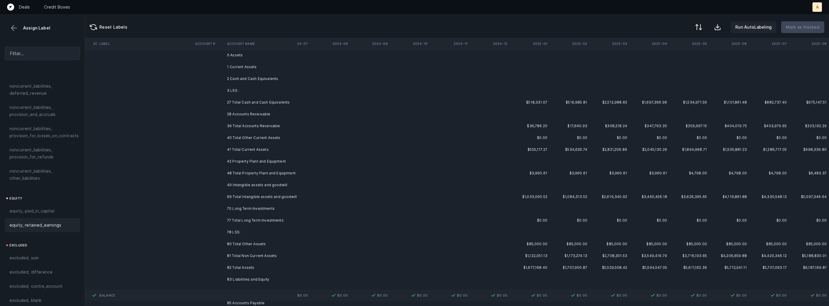
scroll to position [0, 267]
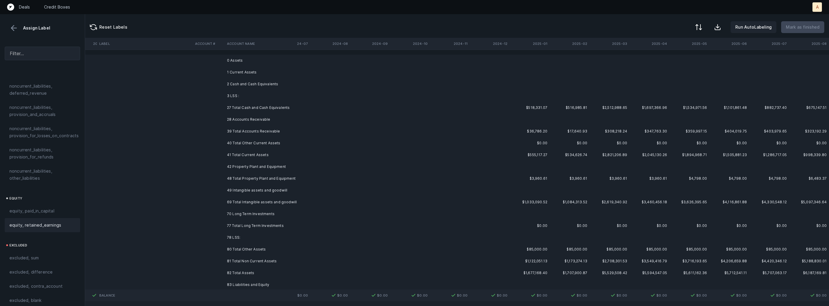
click at [245, 63] on td "0 Assets" at bounding box center [261, 61] width 72 height 12
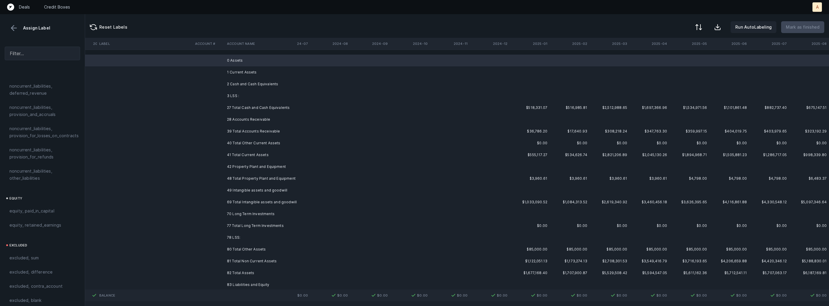
click at [237, 70] on td "1 Current Assets" at bounding box center [261, 72] width 72 height 12
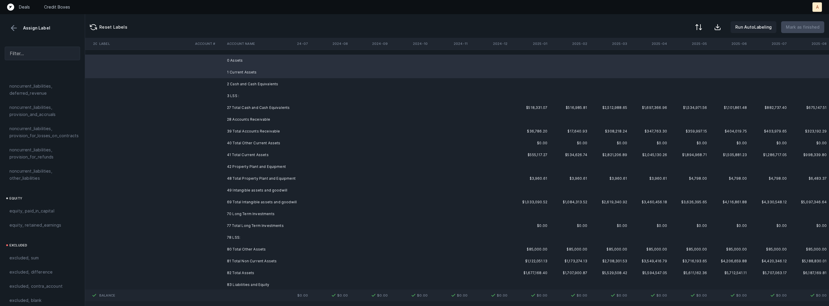
click at [237, 80] on td "2 Cash and Cash Equivalents" at bounding box center [261, 84] width 72 height 12
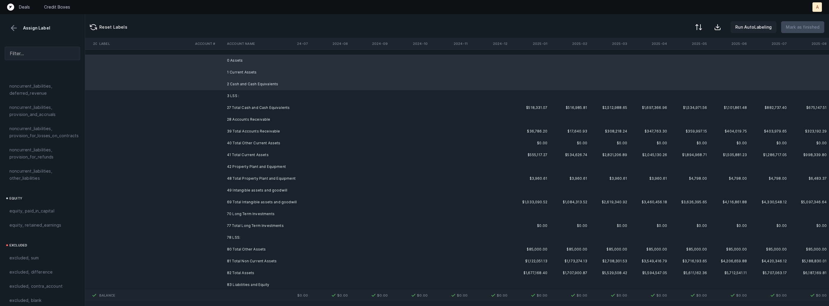
click at [234, 93] on td "3 LSS :" at bounding box center [261, 96] width 72 height 12
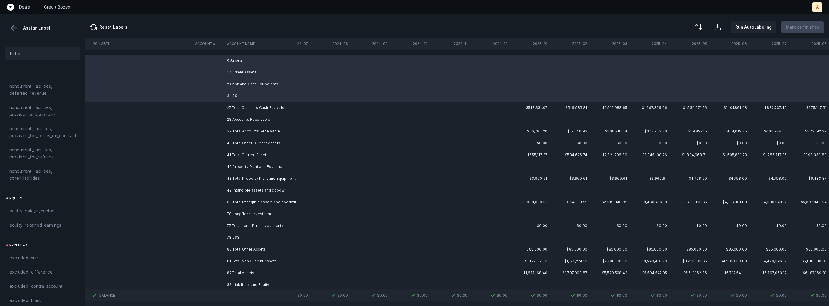
click at [234, 118] on td "28 Accounts Receivable" at bounding box center [261, 120] width 72 height 12
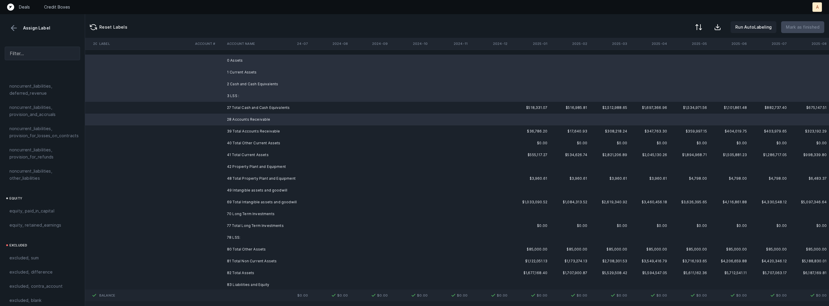
click at [239, 164] on td "42 Property Plant and Equipment" at bounding box center [261, 167] width 72 height 12
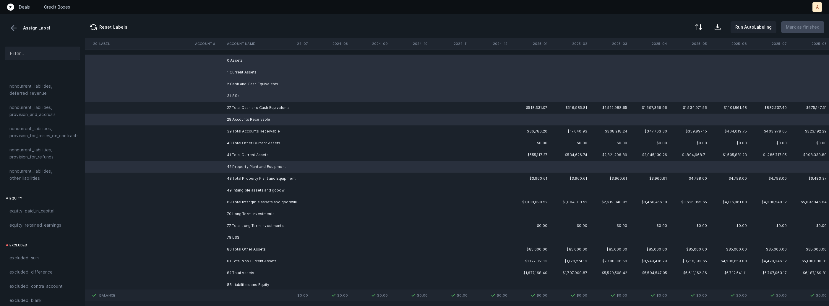
click at [239, 191] on td "49 Intangible assets and goodwill" at bounding box center [261, 191] width 72 height 12
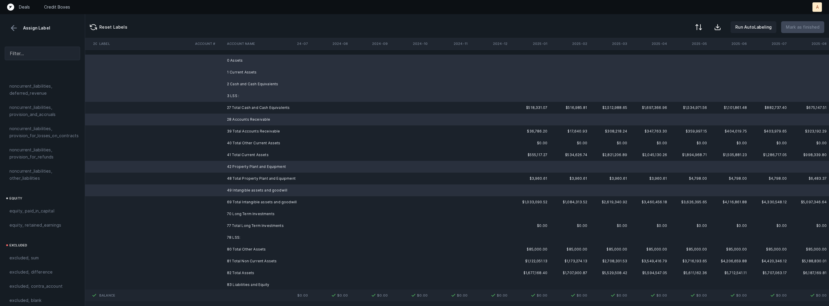
click at [236, 217] on td "70 Long Term Investments" at bounding box center [261, 214] width 72 height 12
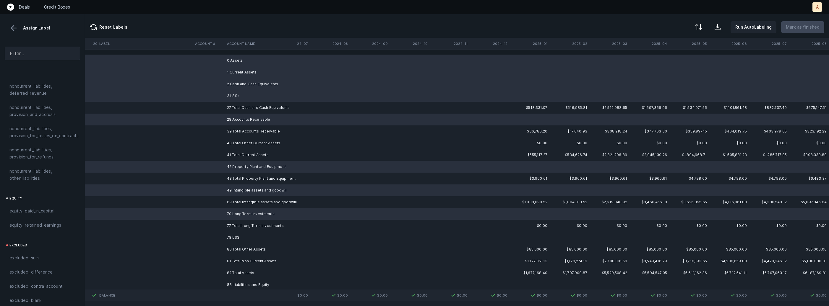
click at [236, 238] on td "78 LSS:" at bounding box center [261, 238] width 72 height 12
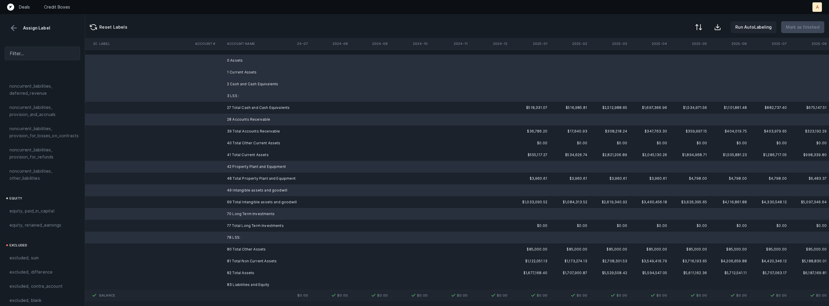
click at [232, 283] on td "83 Liabilities and Equity" at bounding box center [261, 285] width 72 height 12
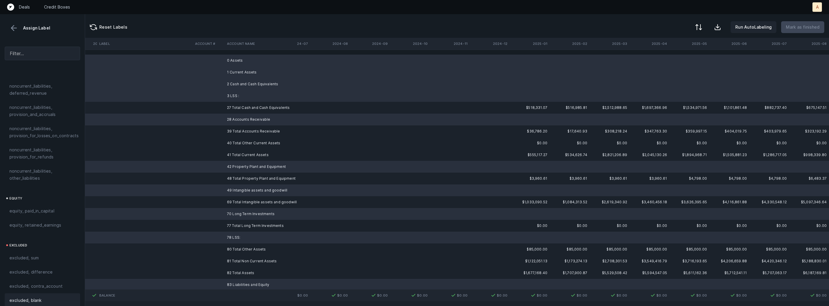
click at [44, 297] on div "excluded, blank" at bounding box center [42, 300] width 66 height 7
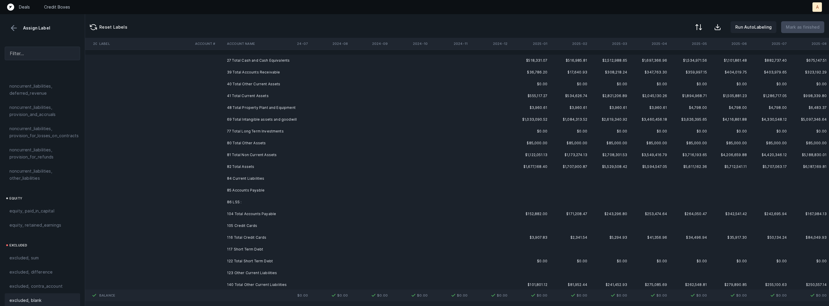
click at [245, 177] on td "84 Current Liabilities" at bounding box center [261, 179] width 72 height 12
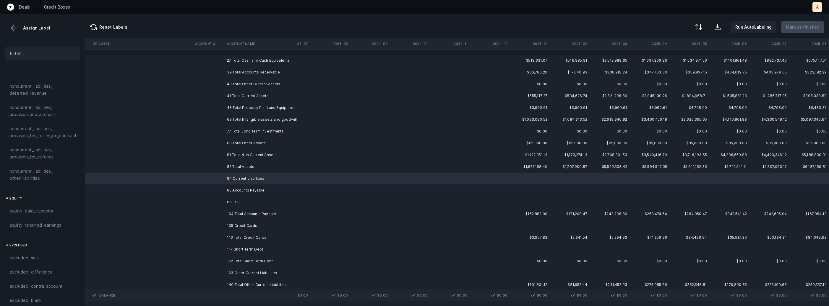
click at [241, 188] on td "85 Accounts Payable" at bounding box center [261, 191] width 72 height 12
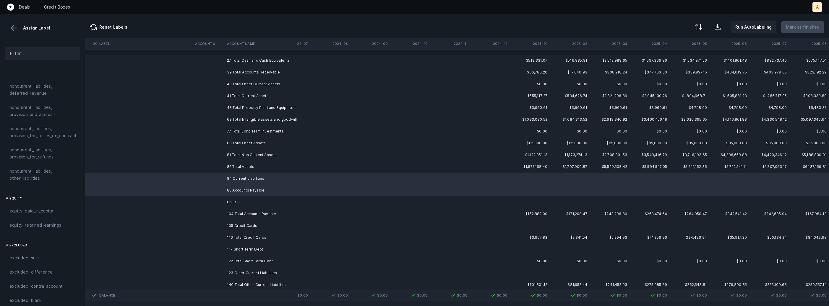
click at [238, 196] on td "86 LSS :" at bounding box center [261, 202] width 72 height 12
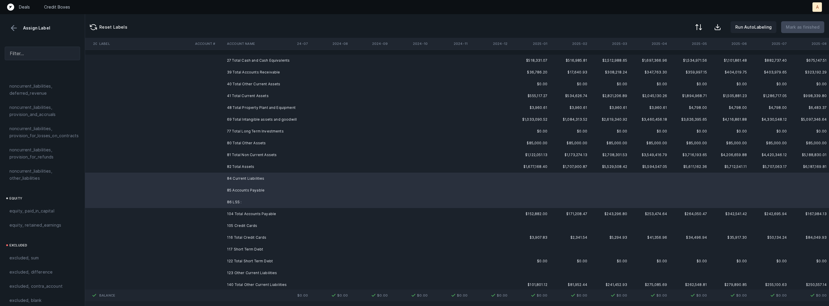
click at [236, 223] on td "105 Credit Cards" at bounding box center [261, 226] width 72 height 12
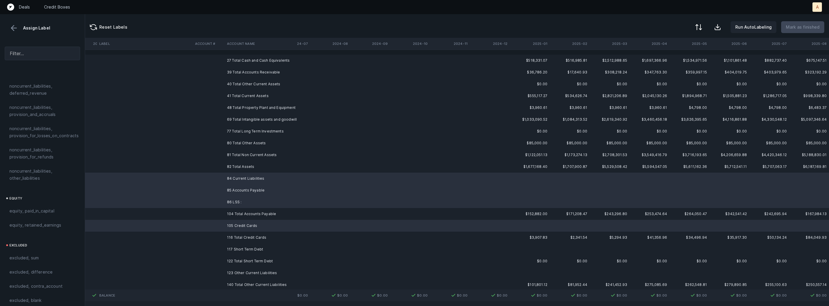
click at [232, 247] on td "117 Short Term Debt" at bounding box center [261, 250] width 72 height 12
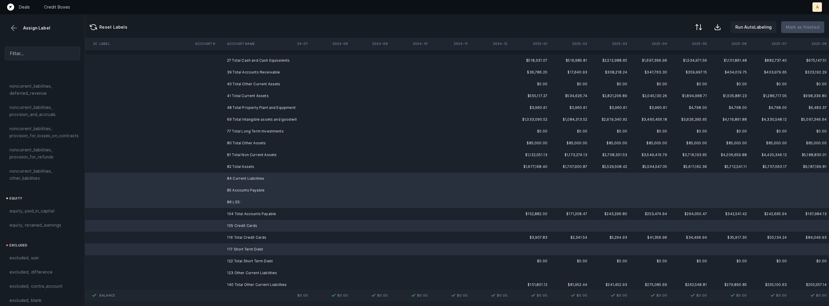
click at [227, 273] on td "123 Other Current Liabilities" at bounding box center [261, 273] width 72 height 12
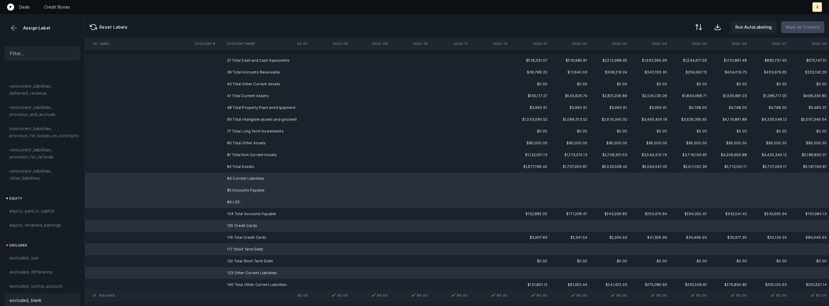
click at [38, 297] on span "excluded, blank" at bounding box center [25, 300] width 32 height 7
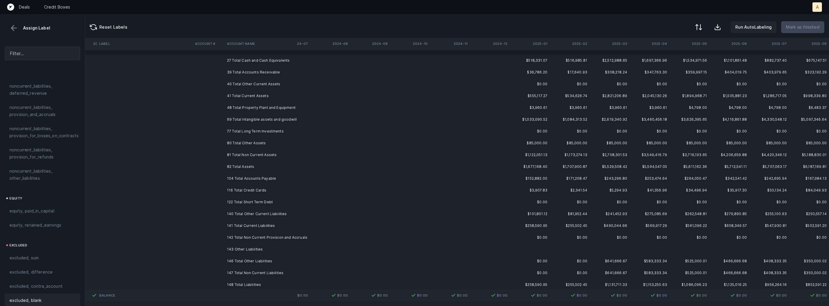
click at [223, 250] on td at bounding box center [209, 250] width 32 height 12
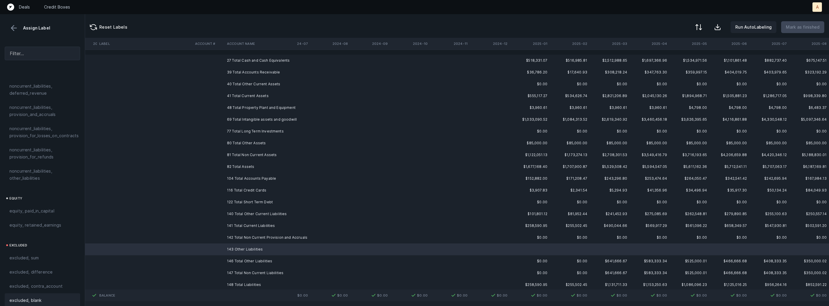
click at [29, 297] on span "excluded, blank" at bounding box center [25, 300] width 32 height 7
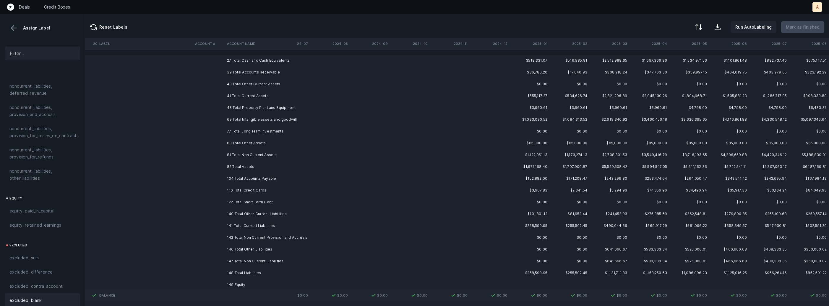
click at [260, 280] on td "149 Equity" at bounding box center [261, 285] width 72 height 12
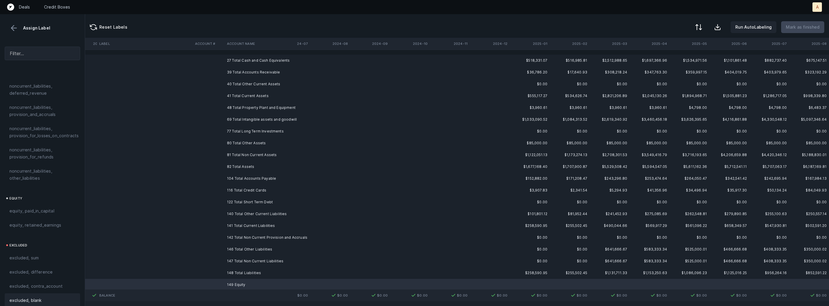
click at [66, 297] on div "excluded, blank" at bounding box center [42, 300] width 66 height 7
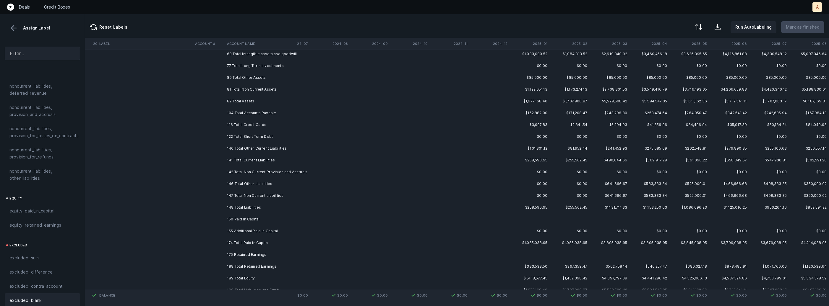
scroll to position [70, 267]
click at [224, 213] on tr "150 Paid in Capital" at bounding box center [325, 215] width 1006 height 12
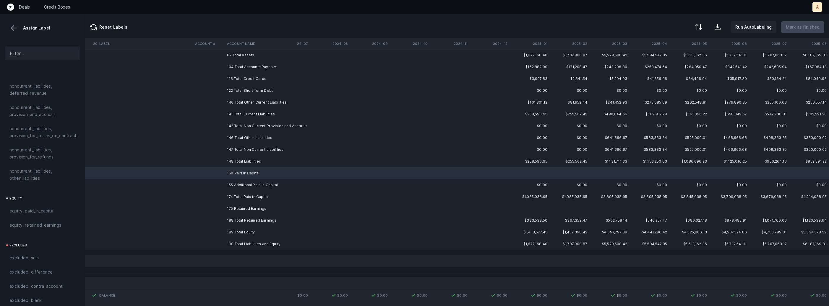
scroll to position [139, 267]
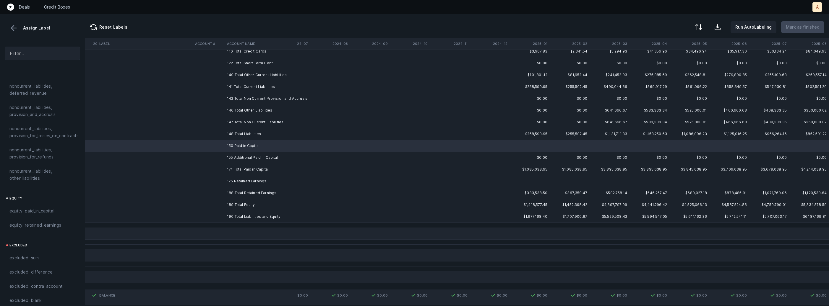
click at [253, 157] on td "155 Additional Paid In Capital" at bounding box center [261, 158] width 72 height 12
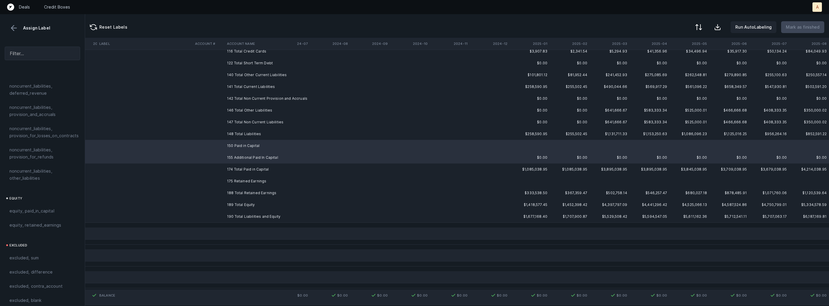
click at [240, 180] on td "175 Retained Earnings" at bounding box center [261, 181] width 72 height 12
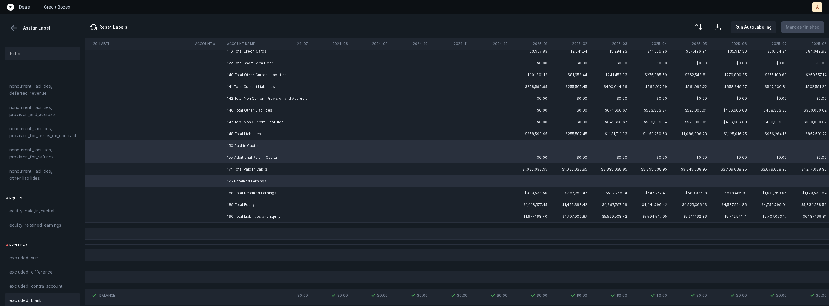
click at [24, 297] on span "excluded, blank" at bounding box center [25, 300] width 32 height 7
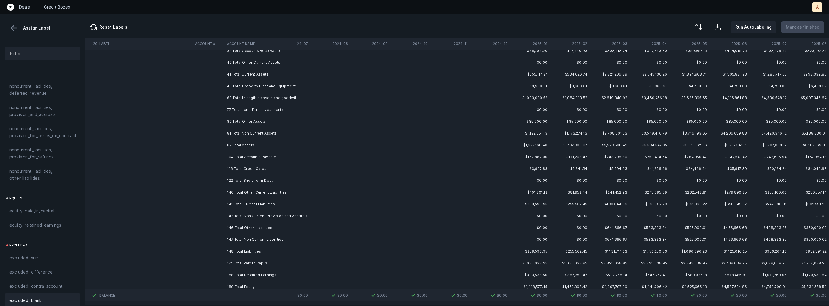
scroll to position [0, 267]
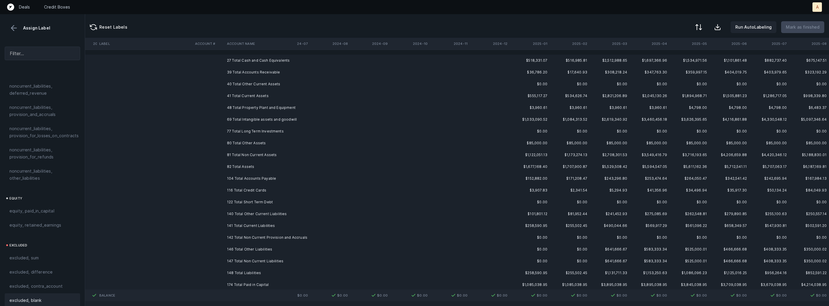
click at [254, 59] on td "27 Total Cash and Cash Equivalents" at bounding box center [261, 61] width 72 height 12
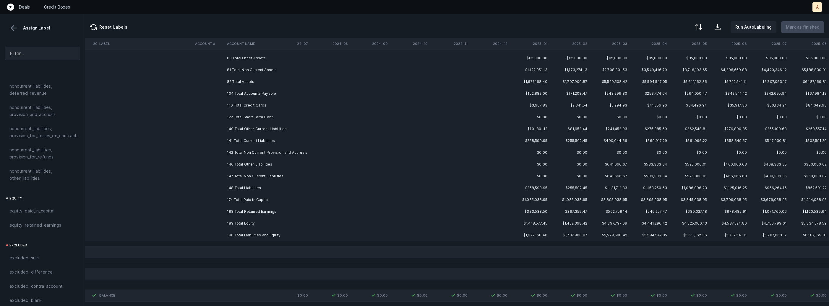
scroll to position [90, 267]
click at [251, 228] on td "190 Total Liabilities and Equity" at bounding box center [261, 230] width 72 height 12
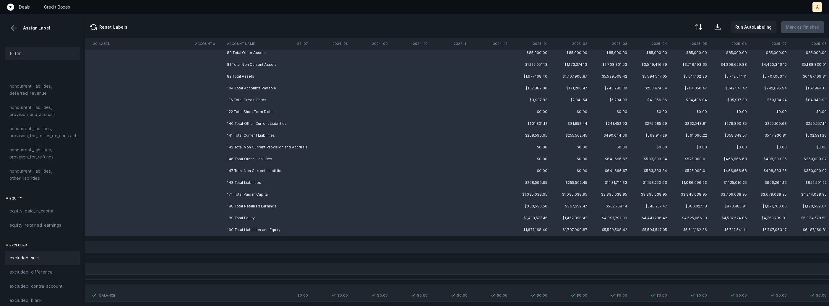
click at [49, 251] on div "excluded, sum" at bounding box center [42, 258] width 75 height 14
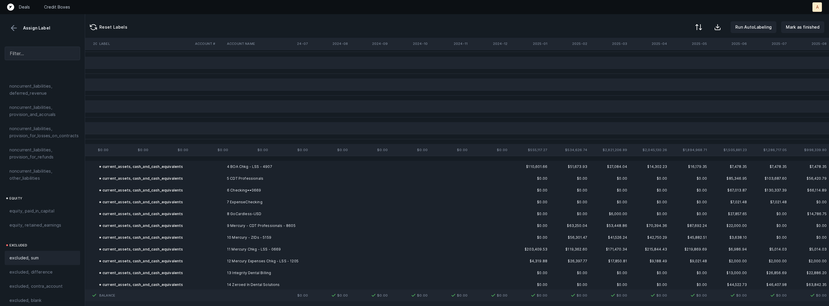
scroll to position [0, 267]
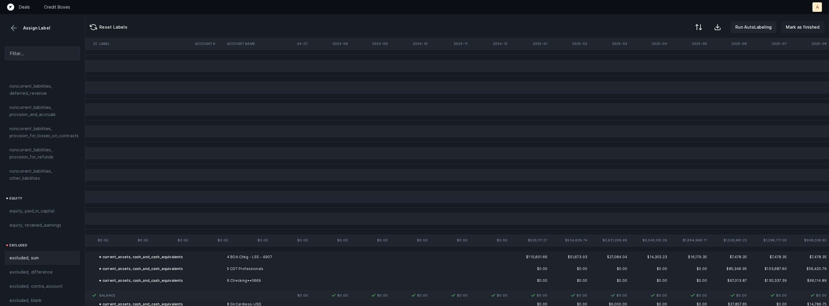
click at [804, 25] on p "Mark as finished" at bounding box center [803, 27] width 34 height 7
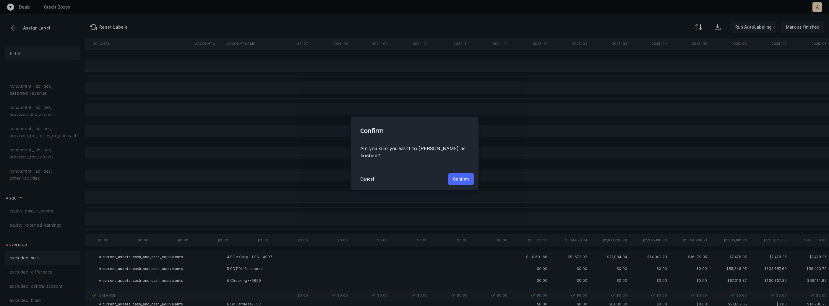
click at [463, 176] on p "Confirm" at bounding box center [461, 179] width 16 height 7
click at [463, 174] on button "Confirm" at bounding box center [461, 179] width 26 height 12
